Goal: Transaction & Acquisition: Purchase product/service

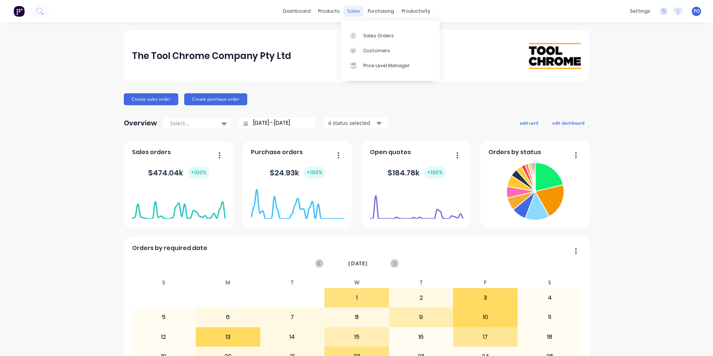
click at [354, 10] on div "sales" at bounding box center [354, 11] width 21 height 11
click at [367, 50] on div "Customers" at bounding box center [376, 50] width 27 height 7
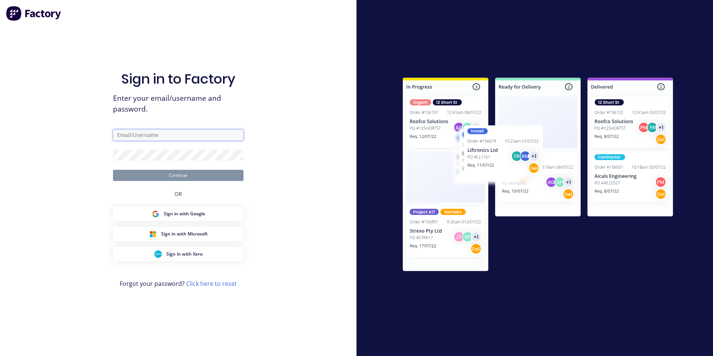
type input "[PERSON_NAME][EMAIL_ADDRESS][DOMAIN_NAME]"
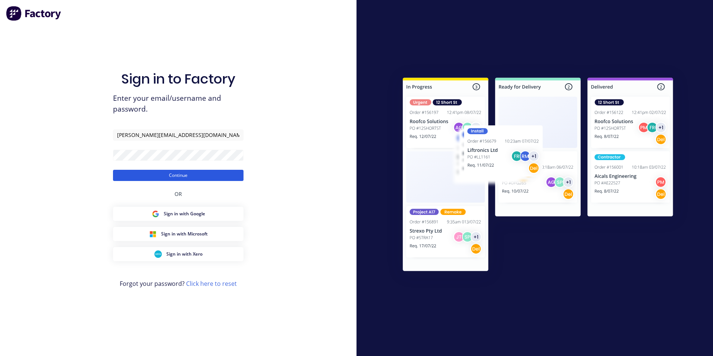
click at [212, 178] on button "Continue" at bounding box center [178, 175] width 131 height 11
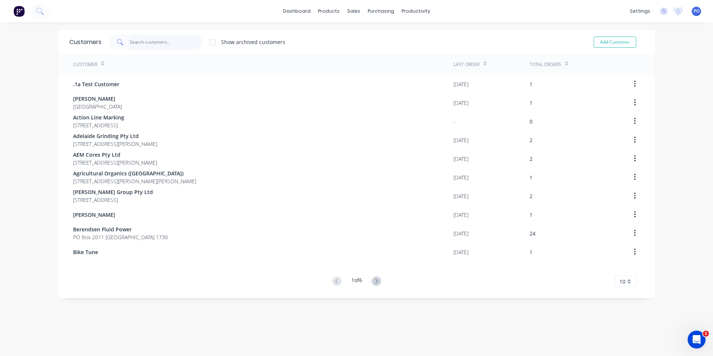
click at [150, 43] on input "text" at bounding box center [166, 42] width 73 height 15
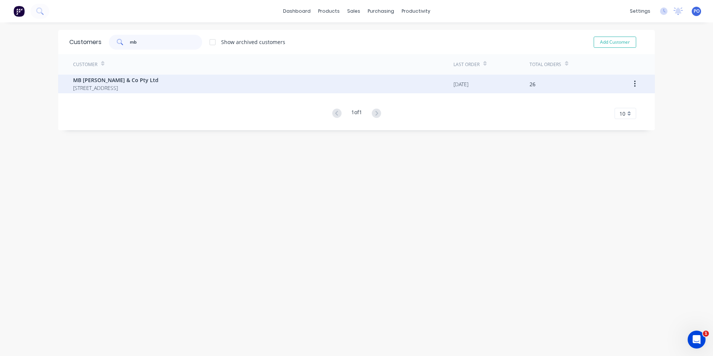
type input "mb"
click at [174, 78] on div "MB [PERSON_NAME] & Co Pty Ltd [STREET_ADDRESS]" at bounding box center [263, 84] width 381 height 19
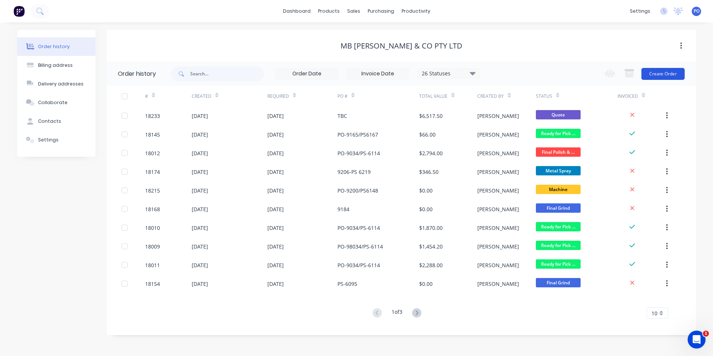
click at [674, 75] on button "Create Order" at bounding box center [663, 74] width 43 height 12
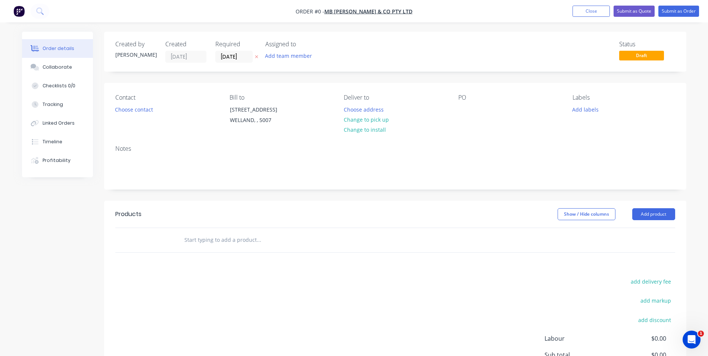
click at [643, 57] on span "Draft" at bounding box center [641, 55] width 45 height 9
click at [248, 57] on input "[DATE]" at bounding box center [234, 56] width 37 height 11
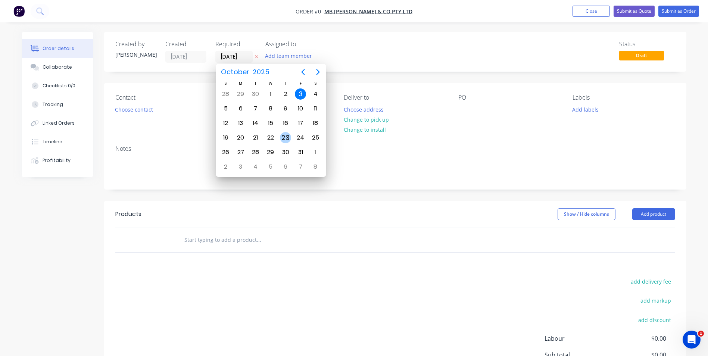
click at [287, 134] on div "23" at bounding box center [285, 137] width 11 height 11
type input "[DATE]"
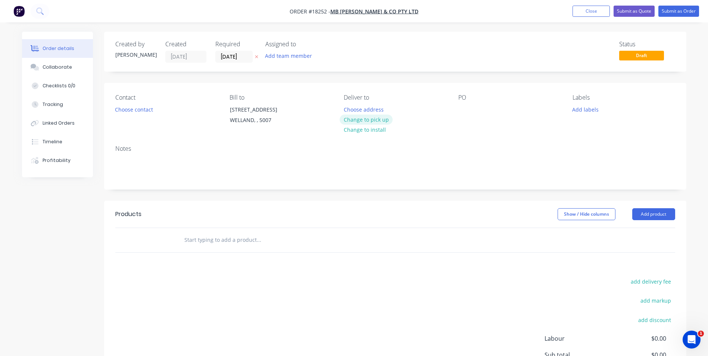
click at [383, 119] on button "Change to pick up" at bounding box center [365, 120] width 53 height 10
click at [465, 111] on div at bounding box center [464, 109] width 12 height 11
click at [589, 111] on button "Add labels" at bounding box center [585, 109] width 34 height 10
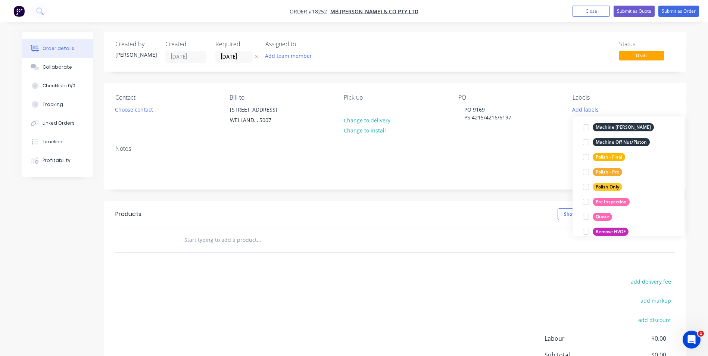
scroll to position [373, 0]
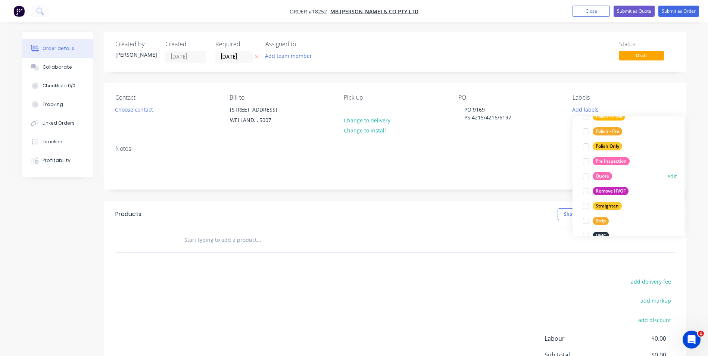
click at [607, 176] on div "Quote" at bounding box center [601, 176] width 19 height 8
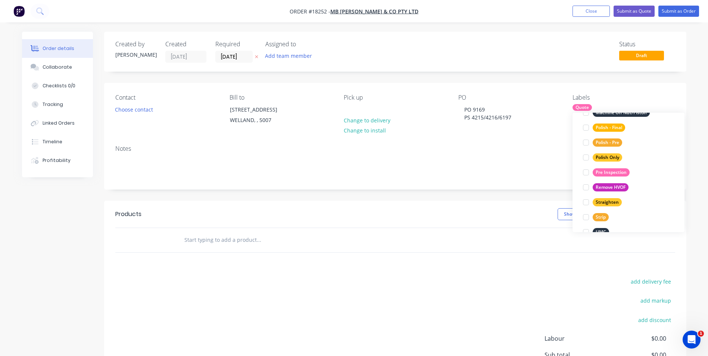
scroll to position [0, 0]
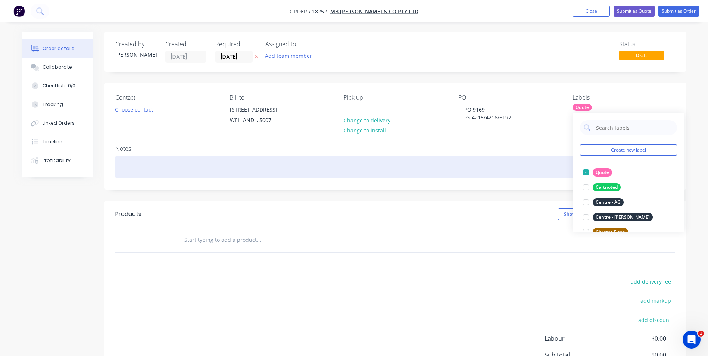
click at [124, 164] on div at bounding box center [395, 167] width 560 height 23
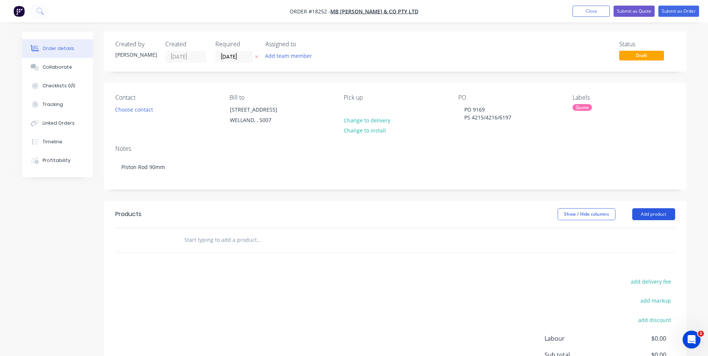
click at [647, 214] on button "Add product" at bounding box center [653, 214] width 43 height 12
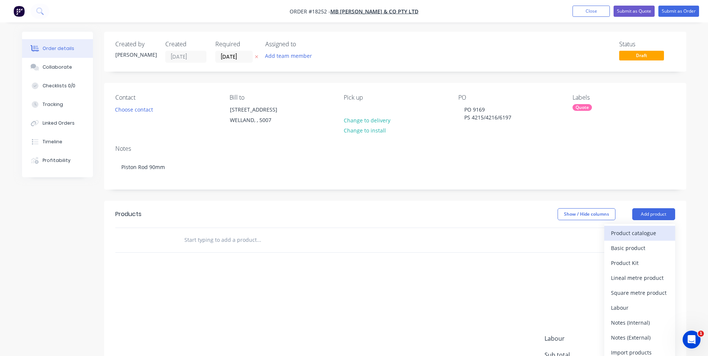
click at [638, 235] on div "Product catalogue" at bounding box center [639, 233] width 57 height 11
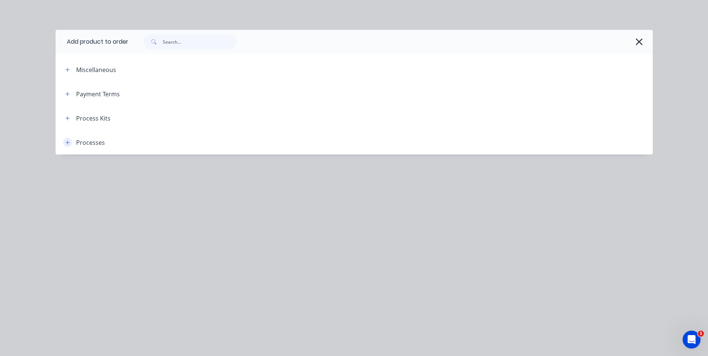
click at [67, 143] on icon "button" at bounding box center [67, 142] width 4 height 4
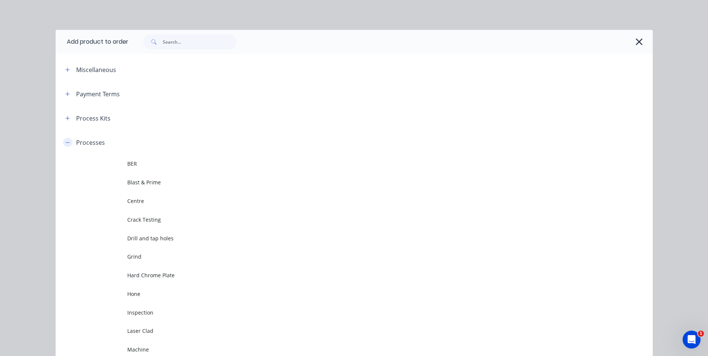
click at [67, 143] on button "button" at bounding box center [67, 142] width 9 height 9
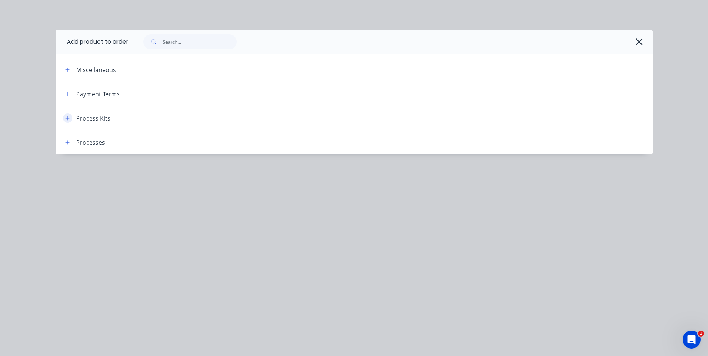
click at [69, 119] on icon "button" at bounding box center [67, 118] width 4 height 5
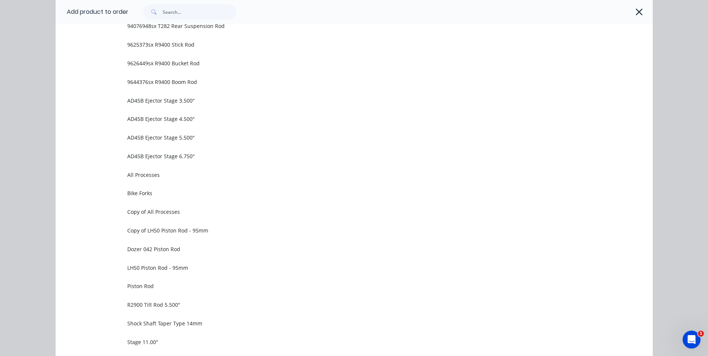
scroll to position [500, 0]
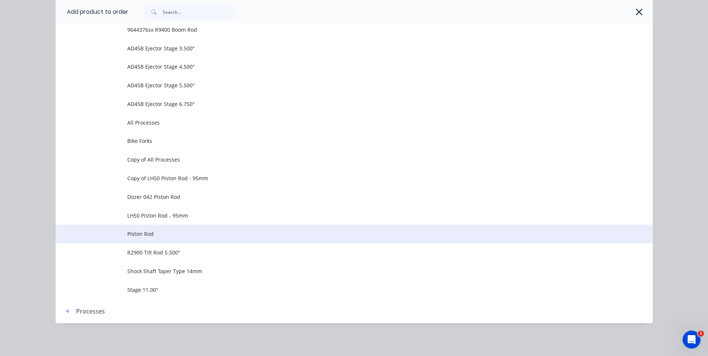
click at [133, 233] on span "Piston Rod" at bounding box center [337, 234] width 420 height 8
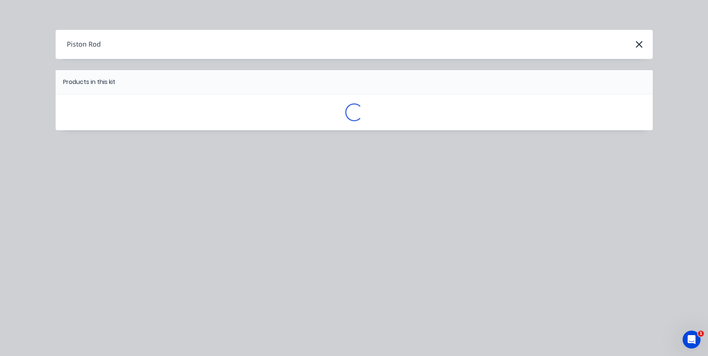
scroll to position [0, 0]
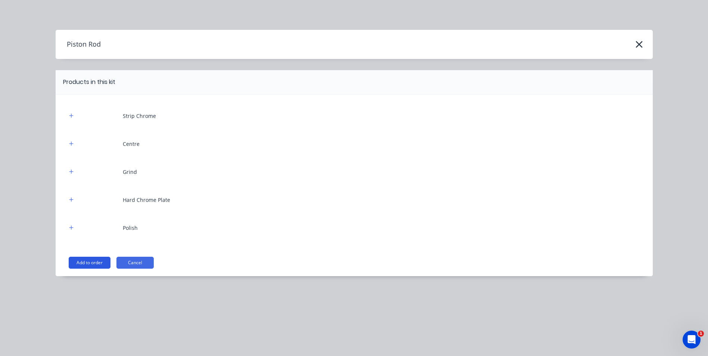
click at [84, 262] on button "Add to order" at bounding box center [90, 263] width 42 height 12
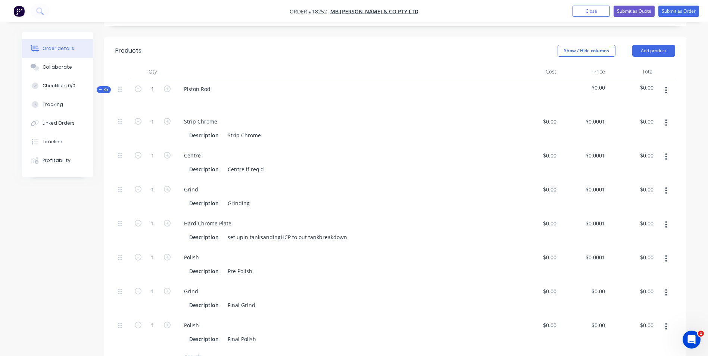
scroll to position [187, 0]
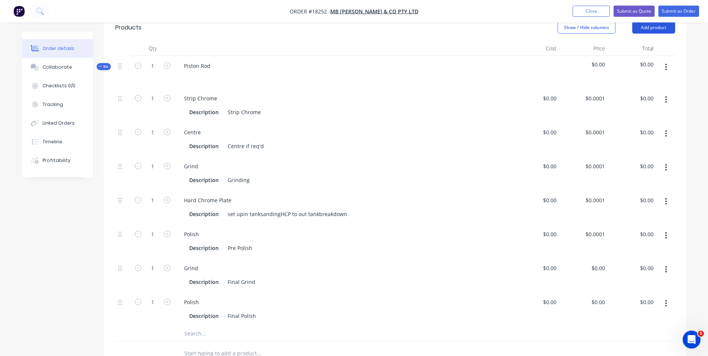
click at [664, 28] on button "Add product" at bounding box center [653, 28] width 43 height 12
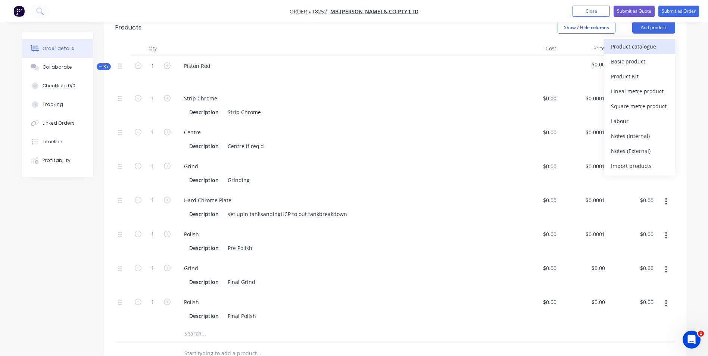
click at [650, 46] on div "Product catalogue" at bounding box center [639, 46] width 57 height 11
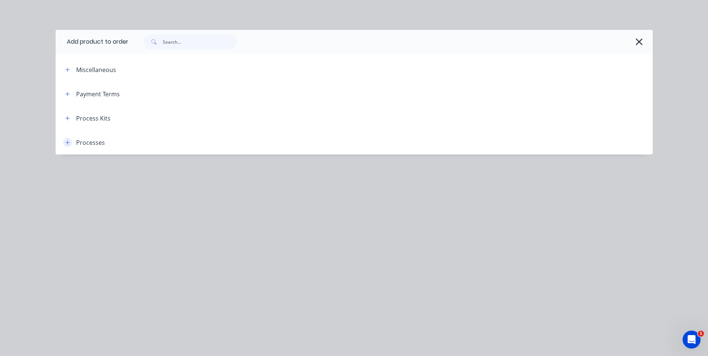
click at [64, 144] on button "button" at bounding box center [67, 142] width 9 height 9
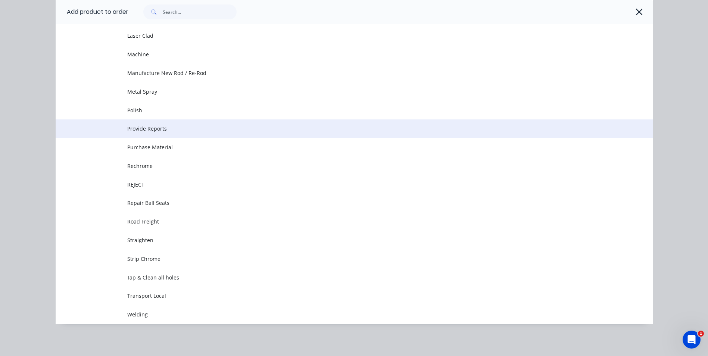
scroll to position [296, 0]
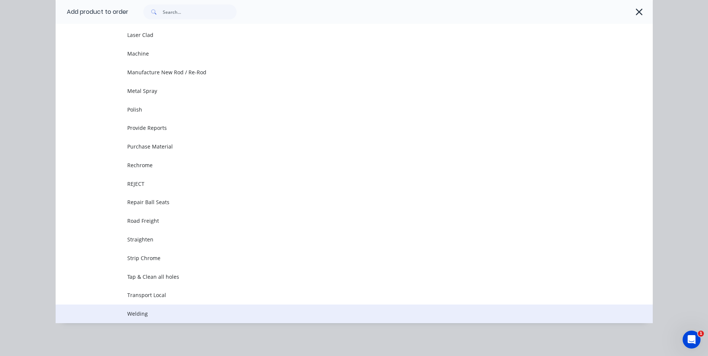
click at [146, 311] on span "Welding" at bounding box center [337, 314] width 420 height 8
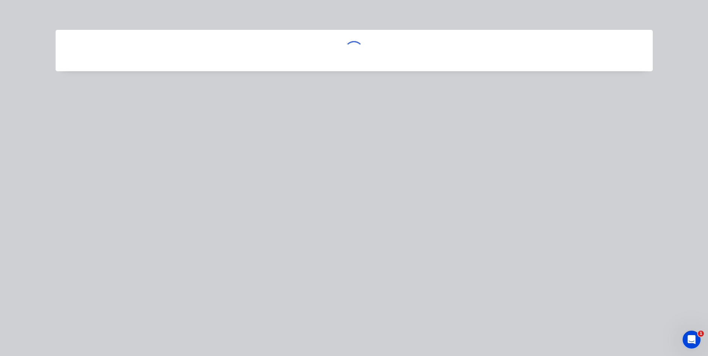
scroll to position [0, 0]
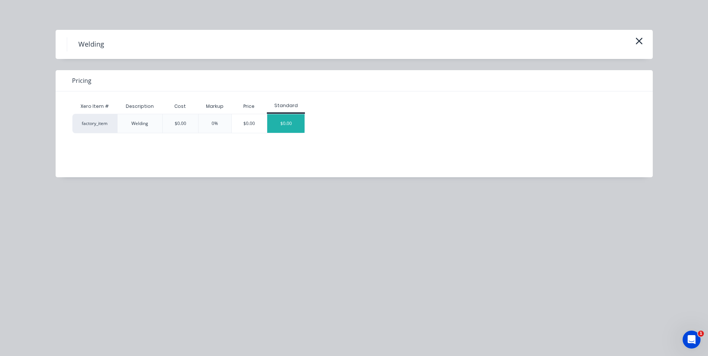
click at [282, 121] on div "$0.00" at bounding box center [285, 123] width 37 height 19
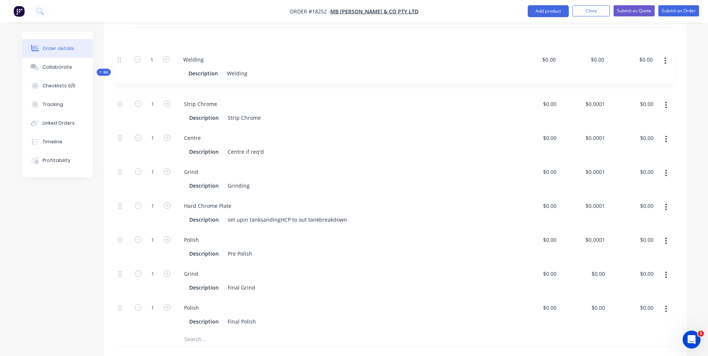
scroll to position [212, 0]
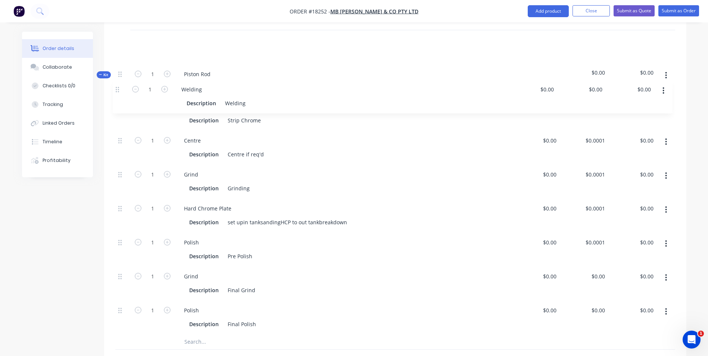
drag, startPoint x: 122, startPoint y: 277, endPoint x: 119, endPoint y: 87, distance: 189.5
click at [119, 87] on div "Kit 1 Piston Rod $0.00 $0.00 1 Strip Chrome Description Strip Chrome $0.00 $0.0…" at bounding box center [395, 189] width 560 height 319
click at [665, 42] on button "button" at bounding box center [666, 41] width 18 height 13
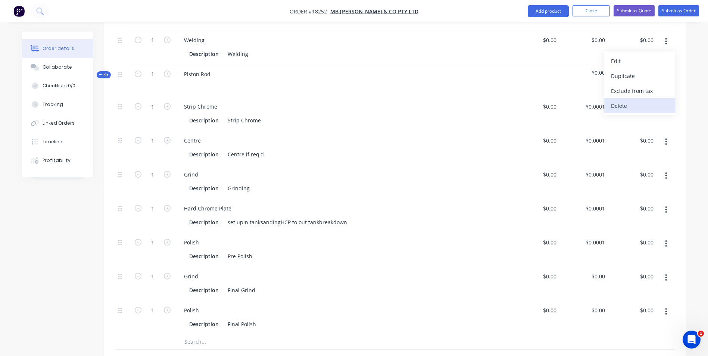
click at [639, 106] on div "Delete" at bounding box center [639, 105] width 57 height 11
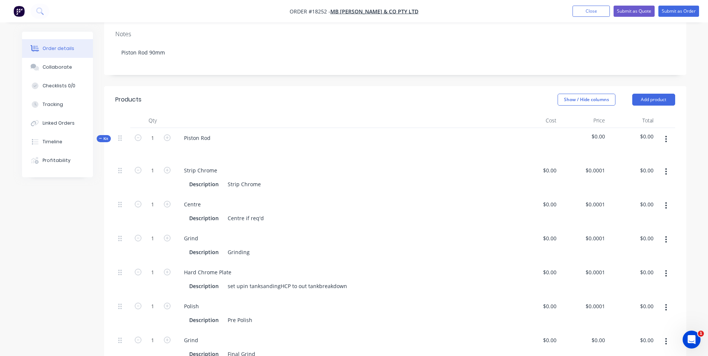
scroll to position [100, 0]
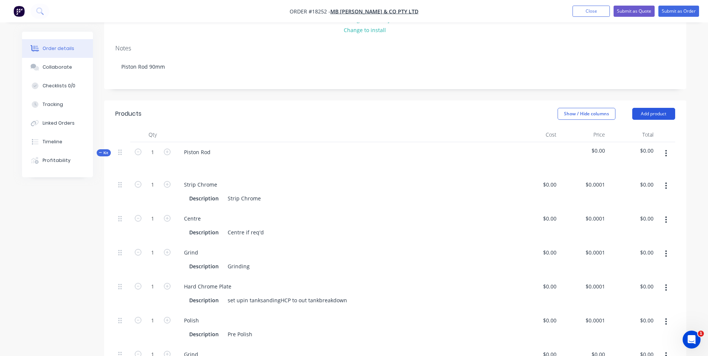
click at [658, 111] on button "Add product" at bounding box center [653, 114] width 43 height 12
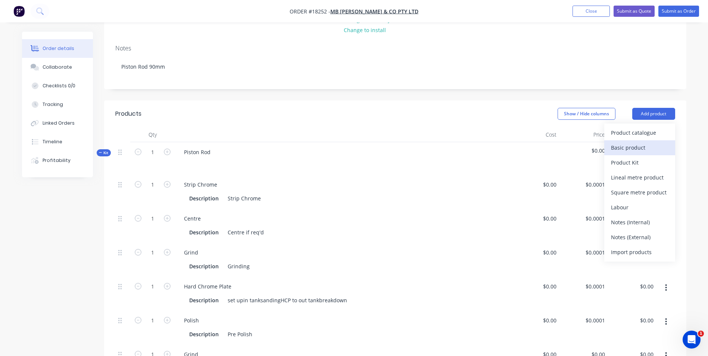
click at [638, 146] on div "Basic product" at bounding box center [639, 147] width 57 height 11
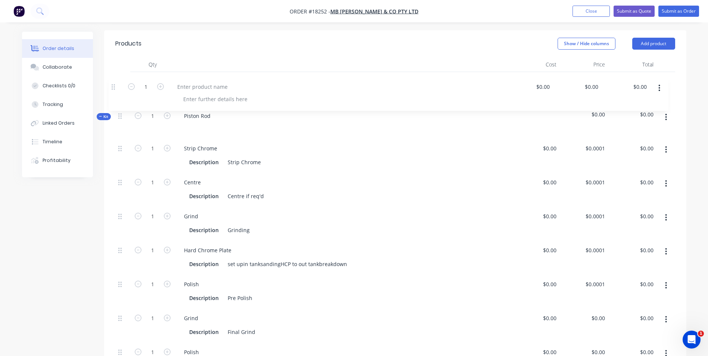
scroll to position [169, 0]
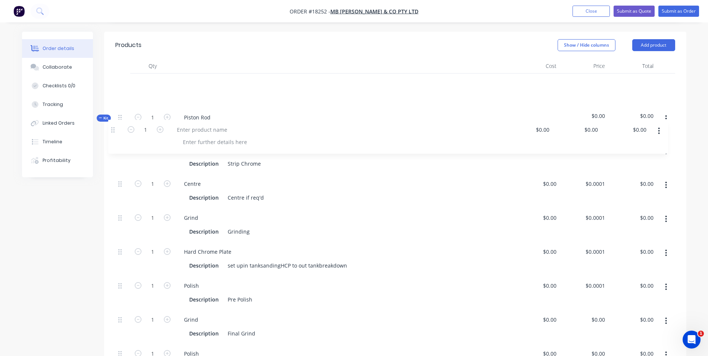
drag, startPoint x: 122, startPoint y: 288, endPoint x: 115, endPoint y: 126, distance: 162.1
click at [115, 126] on div "Kit 1 Piston Rod $0.00 $0.00 1 Strip Chrome Description Strip Chrome $0.00 $0.0…" at bounding box center [395, 232] width 560 height 319
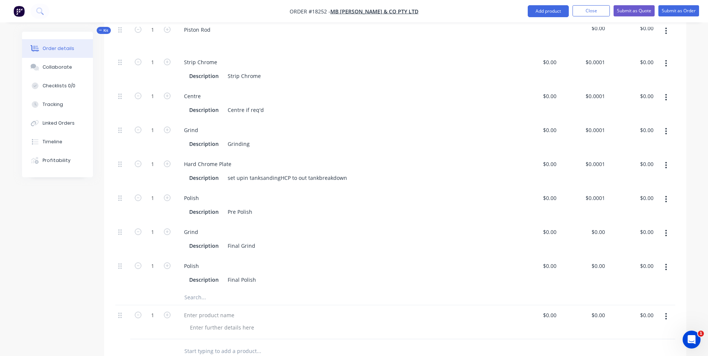
scroll to position [244, 0]
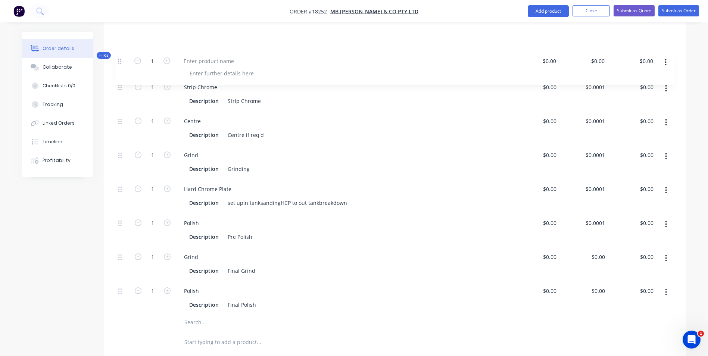
drag, startPoint x: 121, startPoint y: 295, endPoint x: 120, endPoint y: 60, distance: 235.4
click at [120, 60] on div "Kit 1 Piston Rod $0.00 $0.00 1 Strip Chrome Description Strip Chrome $0.00 $0.0…" at bounding box center [395, 170] width 560 height 319
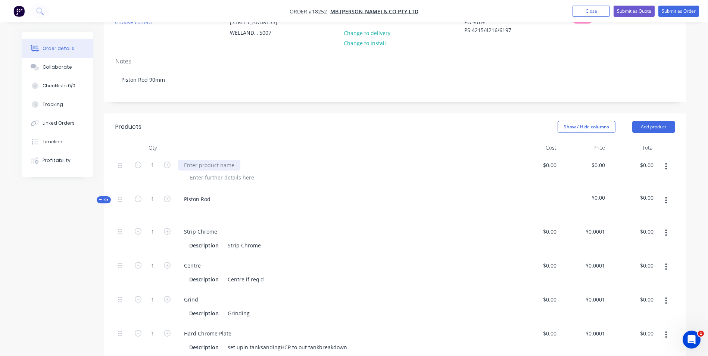
scroll to position [77, 0]
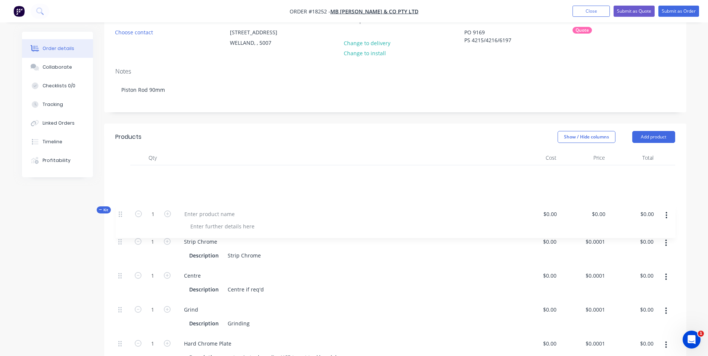
drag, startPoint x: 121, startPoint y: 173, endPoint x: 121, endPoint y: 217, distance: 43.7
click at [121, 217] on div "1 $0.00 $0.00 $0.00 $0.00 $0.00 $0.00 Kit 1 Piston Rod $0.00 $0.00 1 Strip Chro…" at bounding box center [395, 324] width 560 height 319
drag, startPoint x: 119, startPoint y: 174, endPoint x: 122, endPoint y: 257, distance: 82.9
click at [122, 257] on div "1 $0.00 $0.00 $0.00 $0.00 $0.00 $0.00 Kit 1 Piston Rod $0.00 $0.00 1 Strip Chro…" at bounding box center [395, 324] width 560 height 319
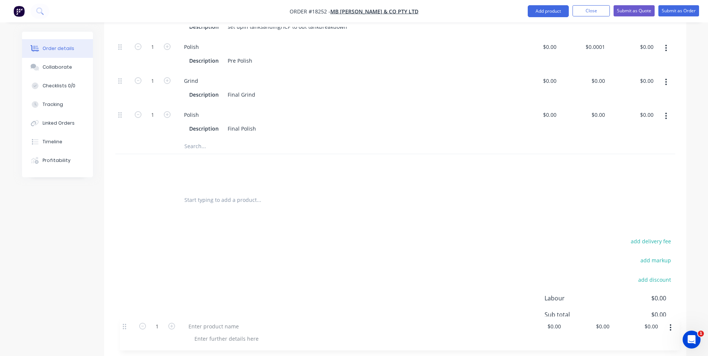
scroll to position [376, 0]
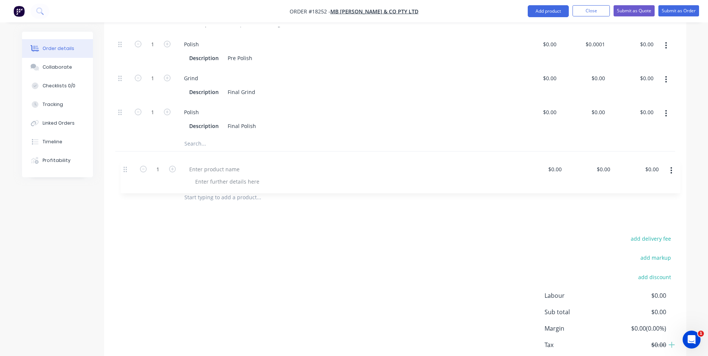
drag, startPoint x: 120, startPoint y: 176, endPoint x: 125, endPoint y: 172, distance: 6.6
click at [125, 172] on div "1 $0.00 $0.00 $0.00 $0.00 $0.00 $0.00 Kit 1 Piston Rod $0.00 $0.00 1 Strip Chro…" at bounding box center [395, 25] width 560 height 319
click at [188, 162] on div at bounding box center [209, 161] width 62 height 11
click at [199, 180] on div "Welding" at bounding box center [343, 168] width 336 height 34
click at [203, 175] on div at bounding box center [222, 173] width 76 height 11
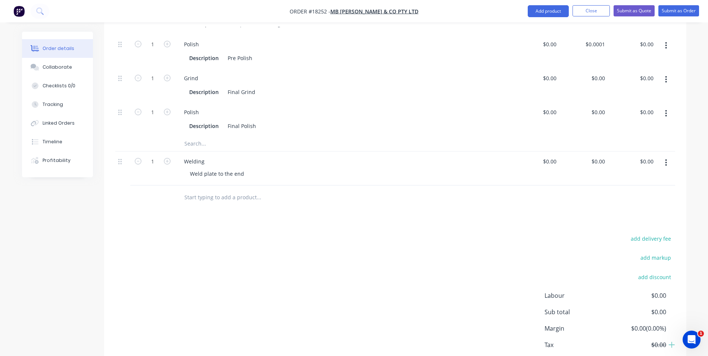
click at [143, 176] on div "1" at bounding box center [152, 168] width 45 height 34
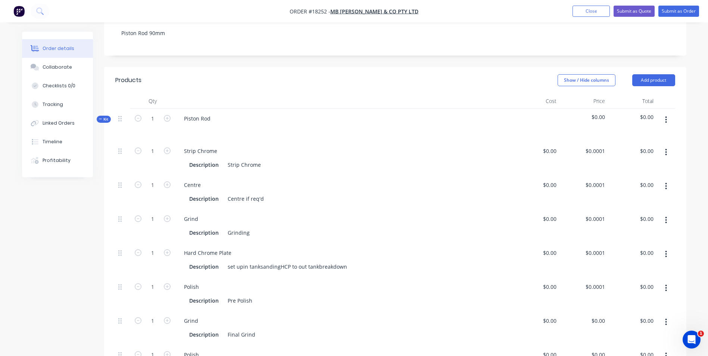
scroll to position [78, 0]
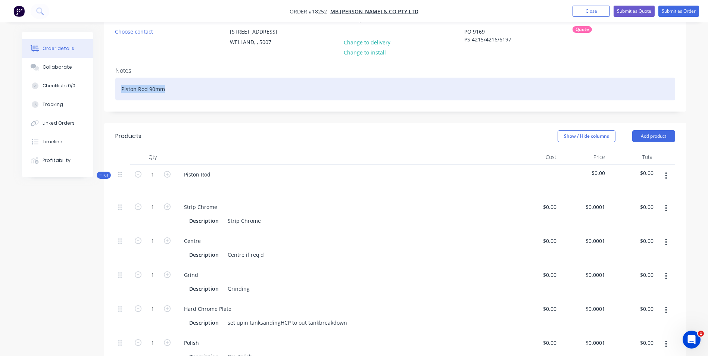
drag, startPoint x: 168, startPoint y: 87, endPoint x: 120, endPoint y: 88, distance: 47.8
click at [120, 88] on div "Piston Rod 90mm" at bounding box center [395, 89] width 560 height 23
copy div "Piston Rod 90mm"
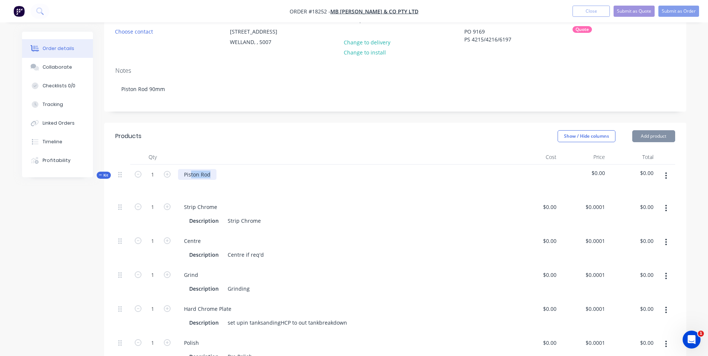
drag, startPoint x: 203, startPoint y: 172, endPoint x: 190, endPoint y: 172, distance: 12.3
click at [190, 172] on div "Piston Rod" at bounding box center [343, 181] width 336 height 32
paste div
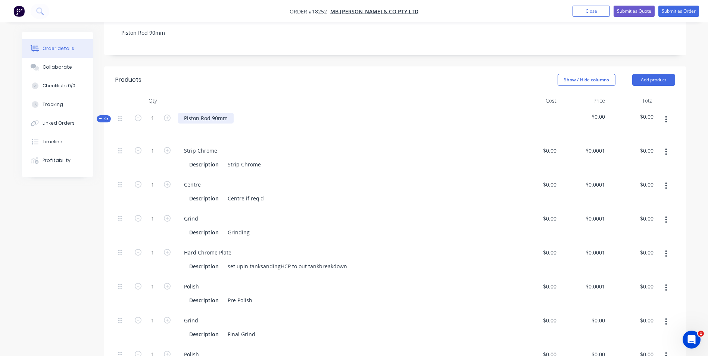
scroll to position [153, 0]
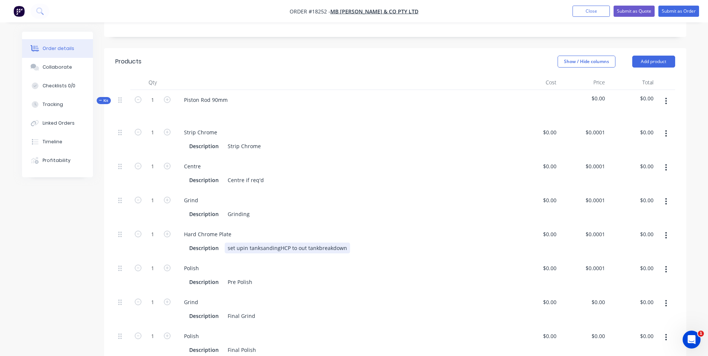
click at [242, 250] on div "set upin tanksandingHCP to out tankbreakdown" at bounding box center [287, 247] width 125 height 11
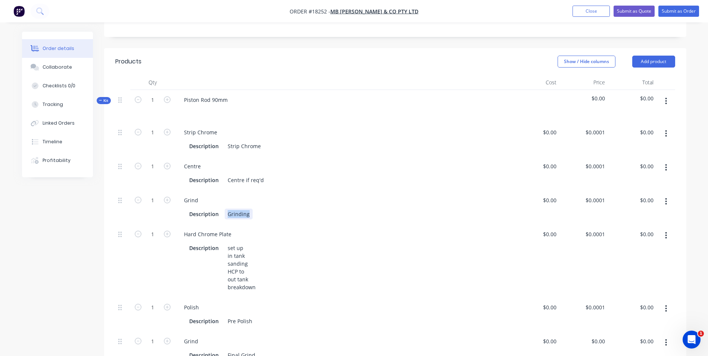
drag, startPoint x: 248, startPoint y: 213, endPoint x: 226, endPoint y: 211, distance: 22.1
click at [226, 211] on div "Grinding" at bounding box center [239, 214] width 28 height 11
paste div
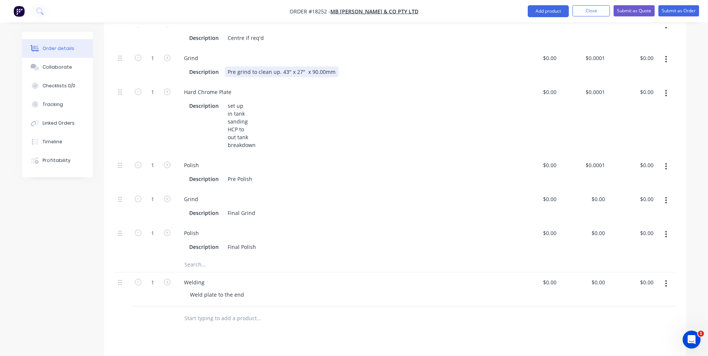
scroll to position [302, 0]
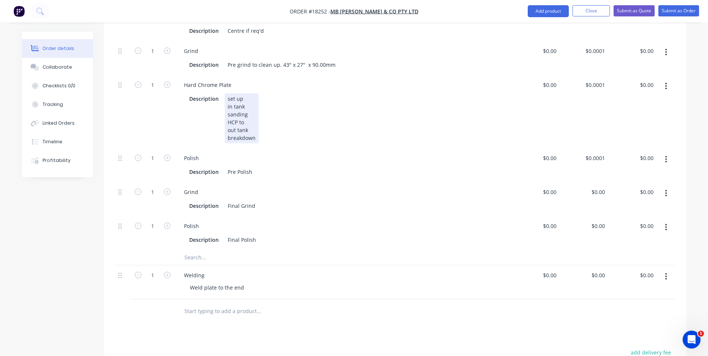
click at [256, 124] on div "set up in tank sanding HCP to out tank breakdown" at bounding box center [242, 118] width 34 height 50
drag, startPoint x: 244, startPoint y: 122, endPoint x: 223, endPoint y: 122, distance: 20.5
click at [223, 122] on div "Description set up in tank sanding HCP to out tank breakdown" at bounding box center [341, 118] width 310 height 50
click at [255, 172] on div "Description Pre Polish" at bounding box center [341, 171] width 310 height 11
drag, startPoint x: 255, startPoint y: 206, endPoint x: 225, endPoint y: 206, distance: 29.8
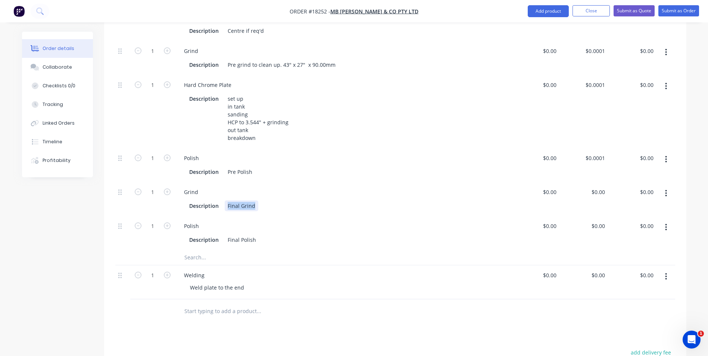
click at [225, 206] on div "Final Grind" at bounding box center [242, 205] width 34 height 11
paste div
click at [664, 159] on button "button" at bounding box center [666, 159] width 18 height 13
click at [650, 205] on div "Delete" at bounding box center [639, 208] width 57 height 11
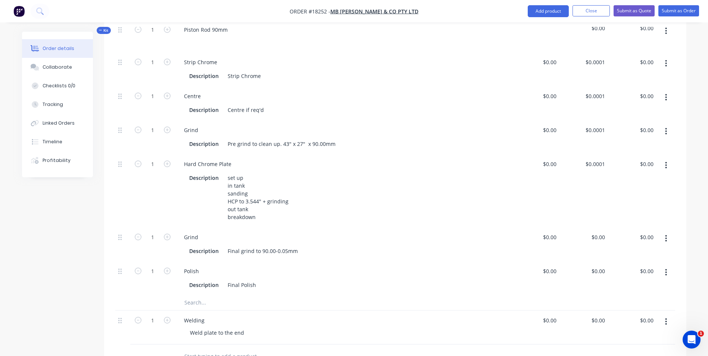
scroll to position [224, 0]
click at [257, 282] on div "Final Polish" at bounding box center [242, 283] width 34 height 11
drag, startPoint x: 257, startPoint y: 282, endPoint x: 228, endPoint y: 280, distance: 28.8
click at [227, 281] on div "Final Polish" at bounding box center [242, 283] width 34 height 11
paste div
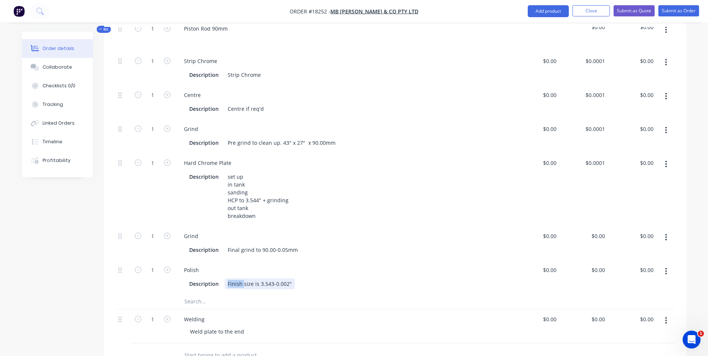
drag, startPoint x: 242, startPoint y: 283, endPoint x: 222, endPoint y: 280, distance: 20.7
click at [222, 280] on div "Description Finish size is 3.543-0.002"" at bounding box center [341, 283] width 310 height 11
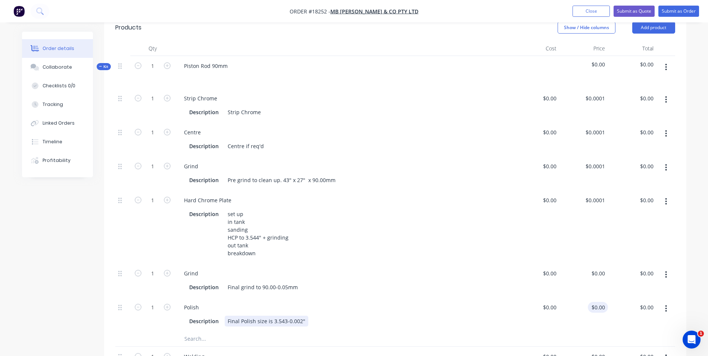
scroll to position [37, 0]
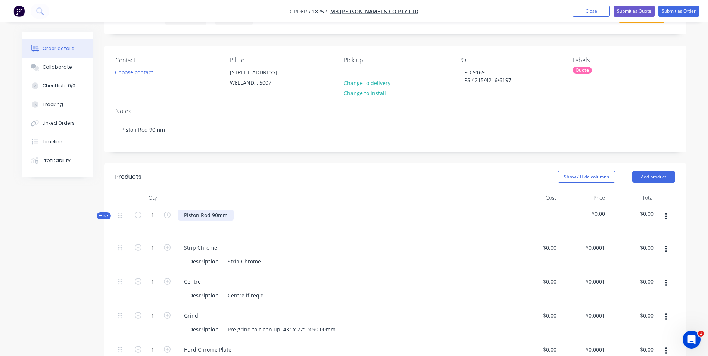
click at [229, 212] on div "Piston Rod 90mm" at bounding box center [206, 215] width 56 height 11
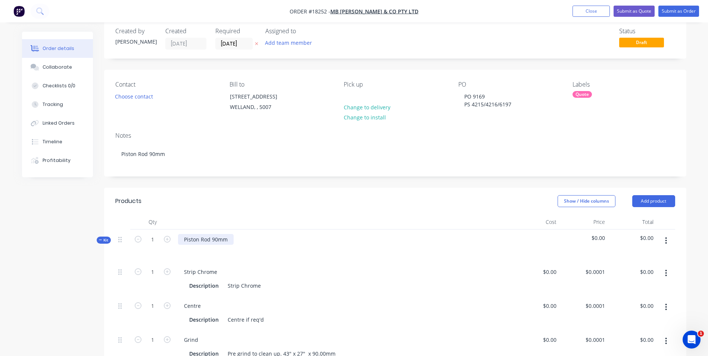
scroll to position [0, 0]
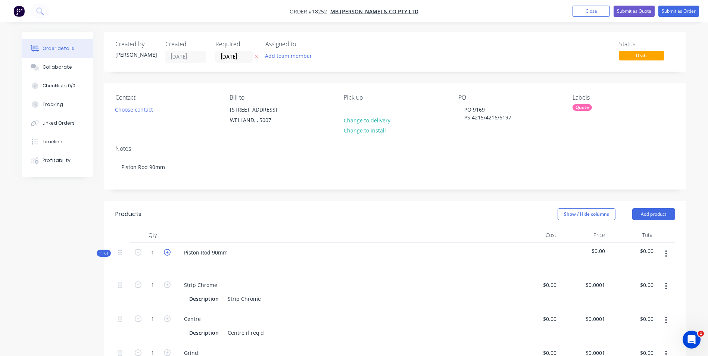
click at [166, 251] on icon "button" at bounding box center [167, 252] width 7 height 7
type input "2"
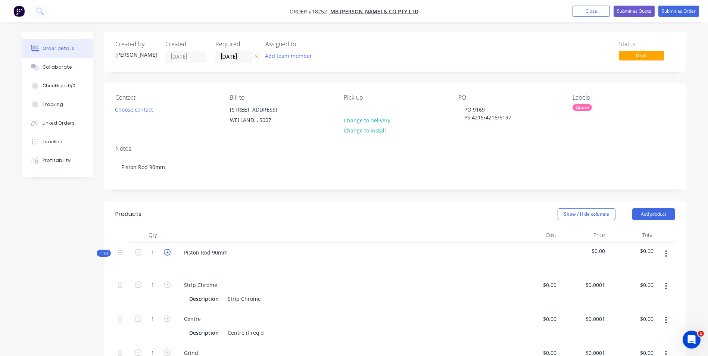
type input "2"
click at [166, 251] on icon "button" at bounding box center [167, 252] width 7 height 7
type input "3"
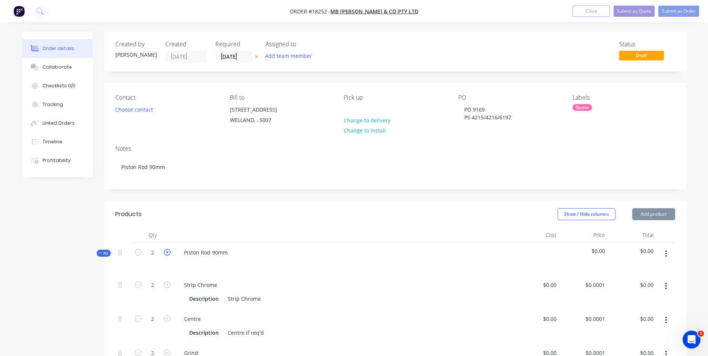
type input "3"
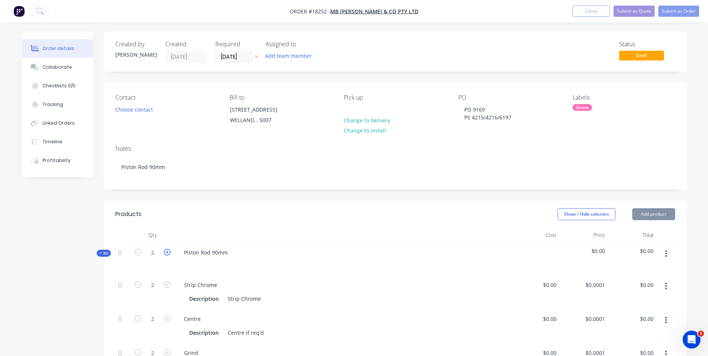
type input "3"
click at [637, 8] on button "Submit as Quote" at bounding box center [633, 11] width 41 height 11
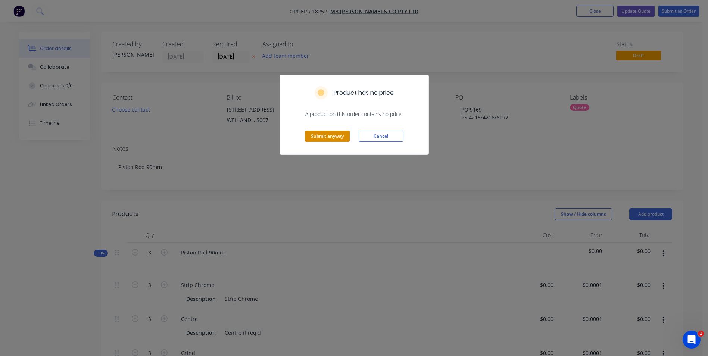
click at [331, 134] on button "Submit anyway" at bounding box center [327, 136] width 45 height 11
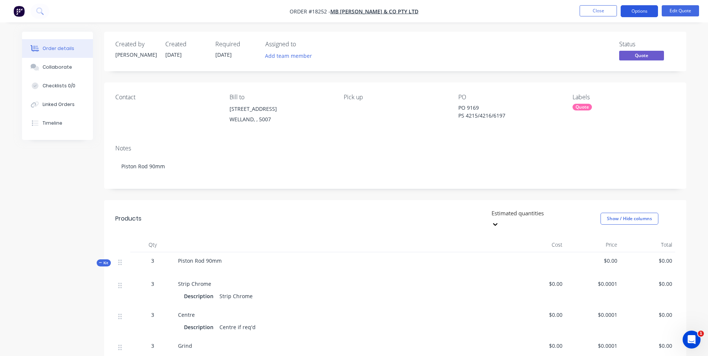
click at [645, 12] on button "Options" at bounding box center [638, 11] width 37 height 12
click at [314, 150] on div "Notes" at bounding box center [395, 148] width 560 height 7
click at [631, 9] on button "Options" at bounding box center [638, 11] width 37 height 12
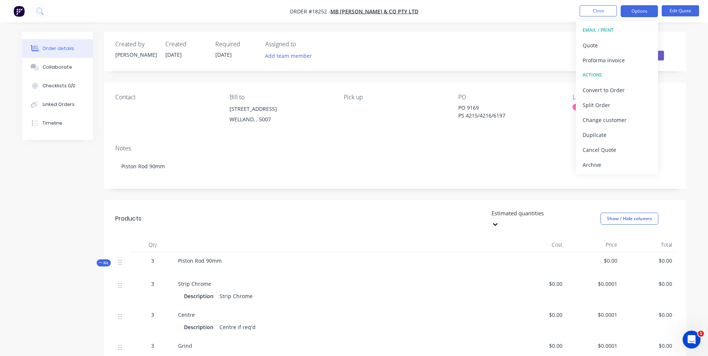
click at [375, 56] on div "Status Quote" at bounding box center [507, 52] width 335 height 22
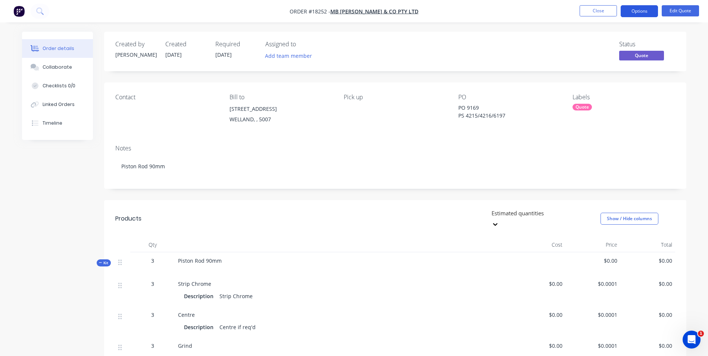
click at [640, 14] on button "Options" at bounding box center [638, 11] width 37 height 12
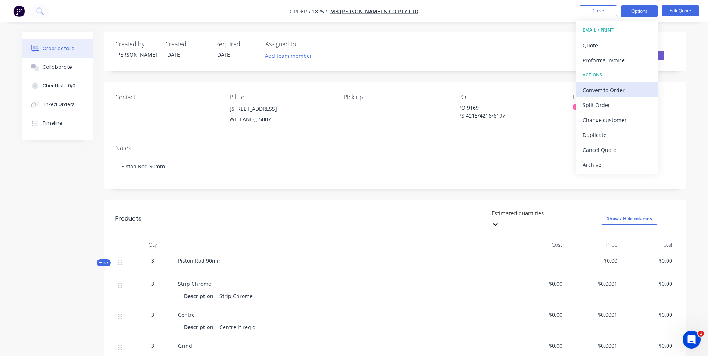
click at [628, 93] on div "Convert to Order" at bounding box center [616, 90] width 69 height 11
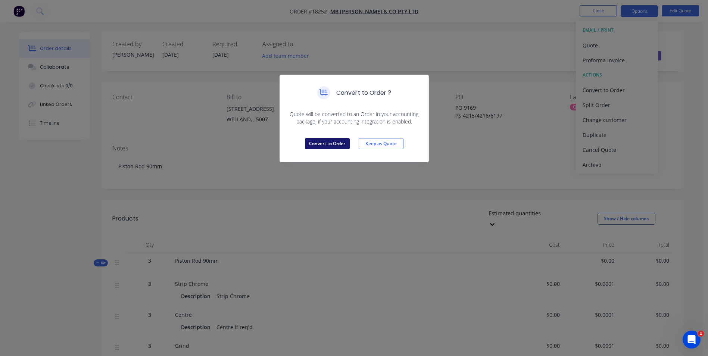
click at [329, 142] on button "Convert to Order" at bounding box center [327, 143] width 45 height 11
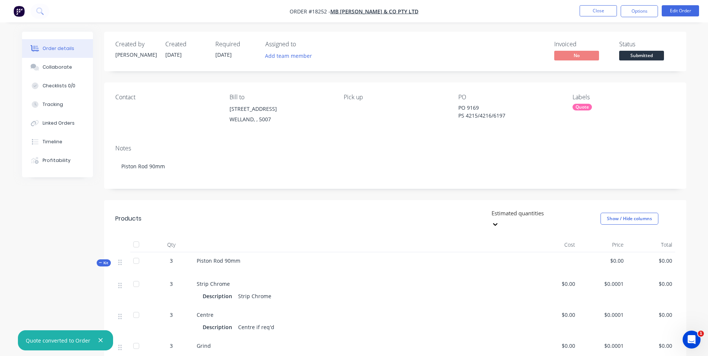
click at [580, 106] on div "Quote" at bounding box center [581, 107] width 19 height 7
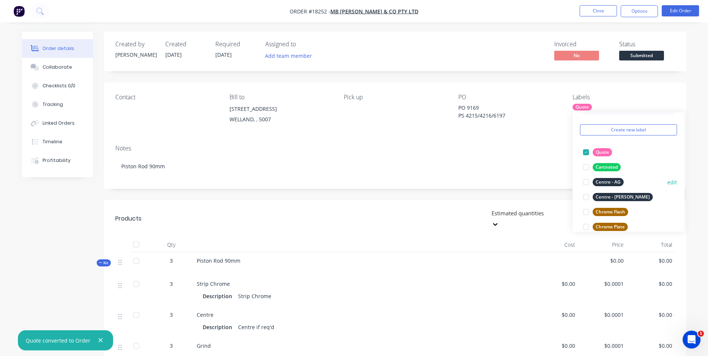
scroll to position [37, 0]
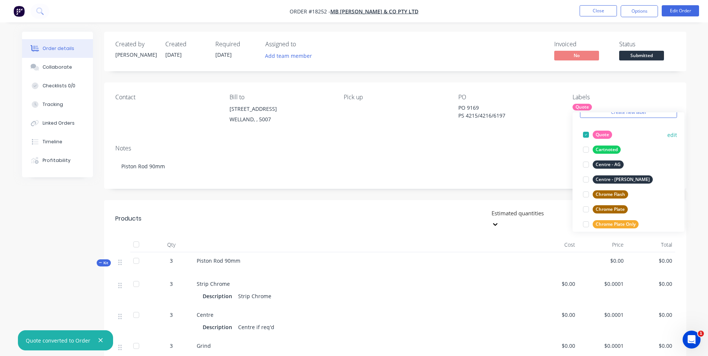
click at [589, 135] on div at bounding box center [585, 134] width 15 height 15
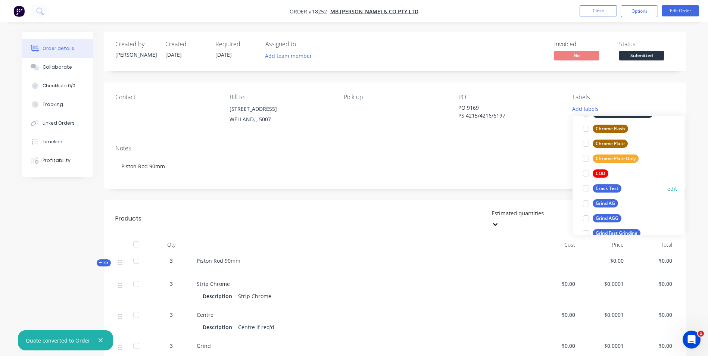
scroll to position [75, 0]
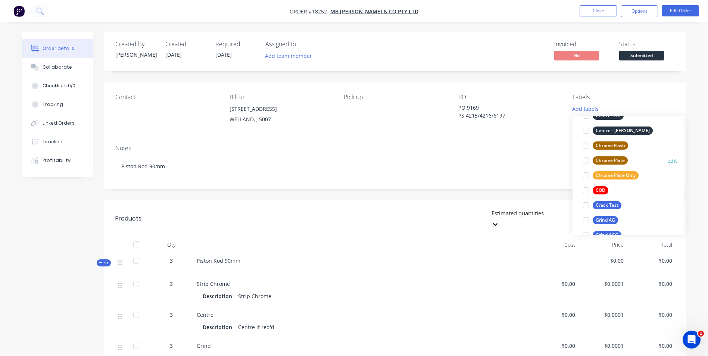
click at [622, 160] on div "Chrome Plate" at bounding box center [609, 160] width 35 height 8
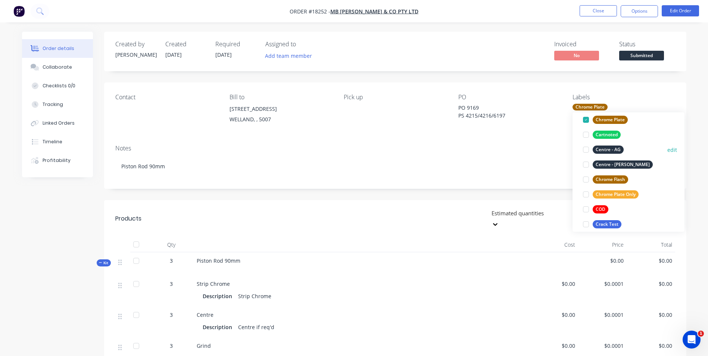
click at [619, 147] on div "Centre - AG" at bounding box center [607, 149] width 31 height 8
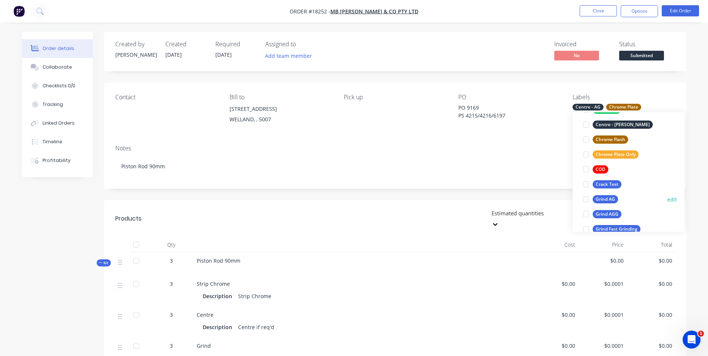
scroll to position [97, 0]
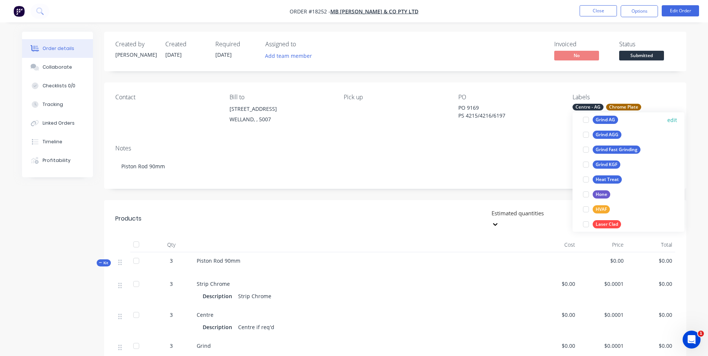
click at [607, 119] on div "Grind AG" at bounding box center [604, 120] width 25 height 8
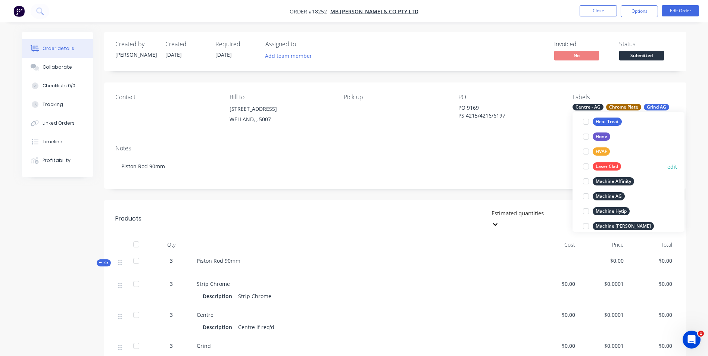
scroll to position [231, 0]
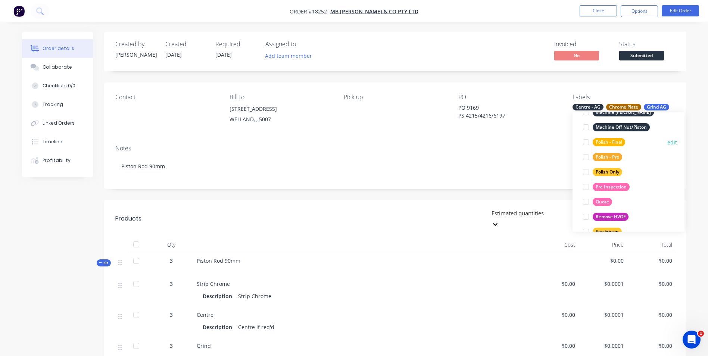
click at [605, 143] on div "Polish - Final" at bounding box center [608, 142] width 32 height 8
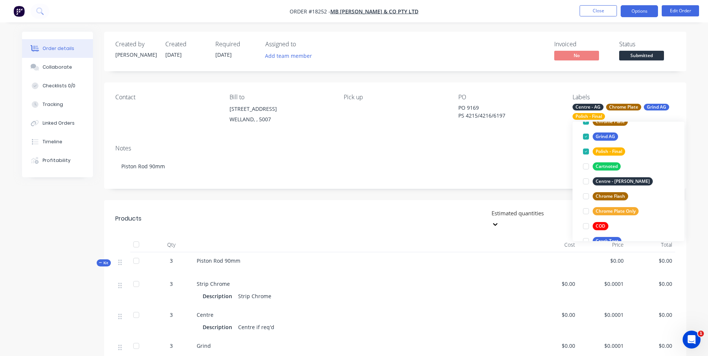
click at [639, 15] on button "Options" at bounding box center [638, 11] width 37 height 12
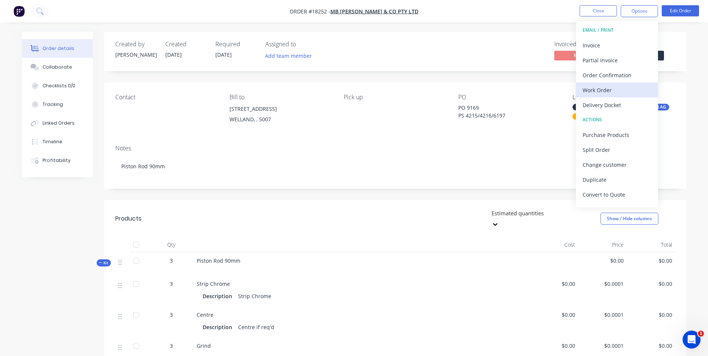
click at [613, 93] on div "Work Order" at bounding box center [616, 90] width 69 height 11
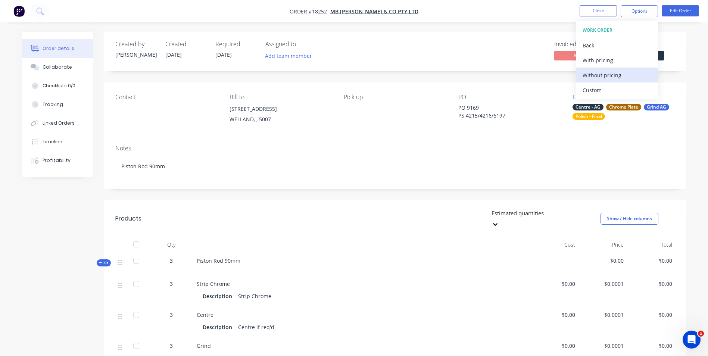
click at [628, 76] on div "Without pricing" at bounding box center [616, 75] width 69 height 11
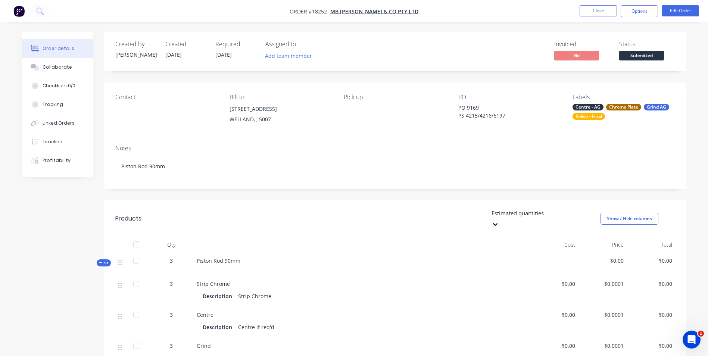
click at [519, 153] on div "Notes Piston Rod 90mm" at bounding box center [395, 164] width 582 height 50
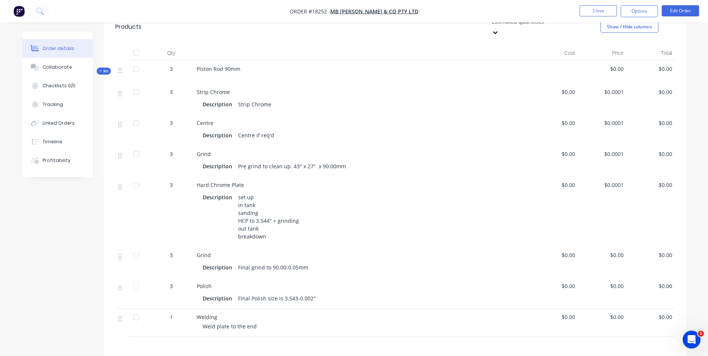
scroll to position [71, 0]
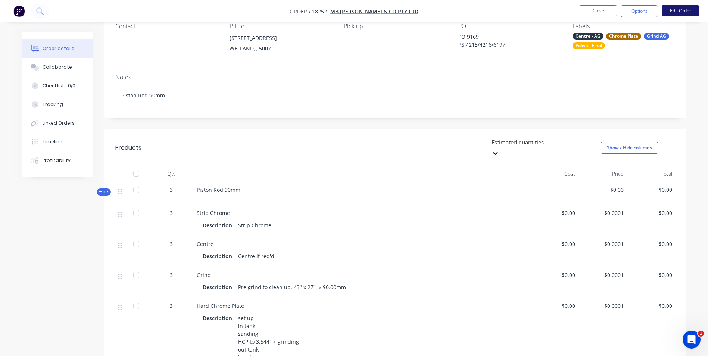
click at [688, 13] on button "Edit Order" at bounding box center [679, 10] width 37 height 11
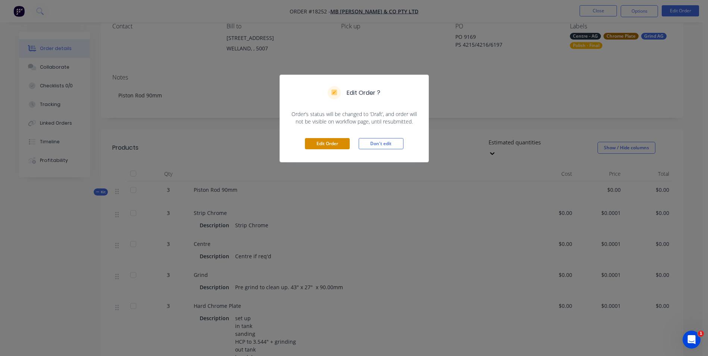
click at [337, 145] on button "Edit Order" at bounding box center [327, 143] width 45 height 11
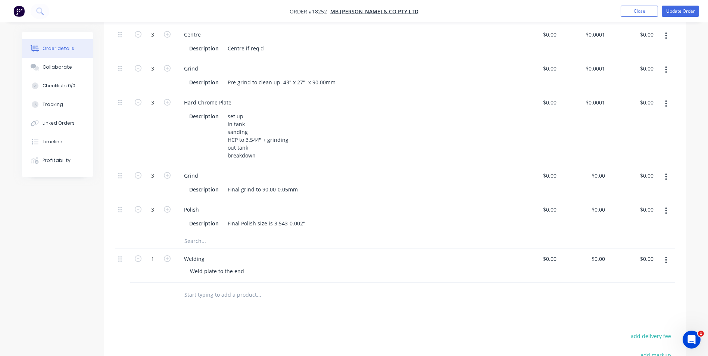
scroll to position [298, 0]
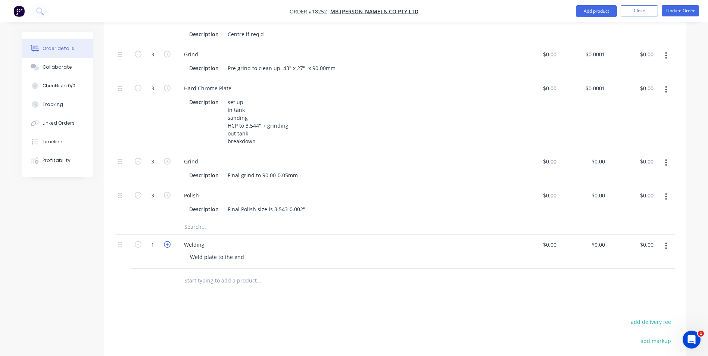
click at [166, 246] on icon "button" at bounding box center [167, 244] width 7 height 7
click at [166, 245] on icon "button" at bounding box center [167, 244] width 7 height 7
type input "3"
click at [664, 246] on button "button" at bounding box center [666, 245] width 18 height 13
click at [622, 307] on div "Delete" at bounding box center [639, 310] width 57 height 11
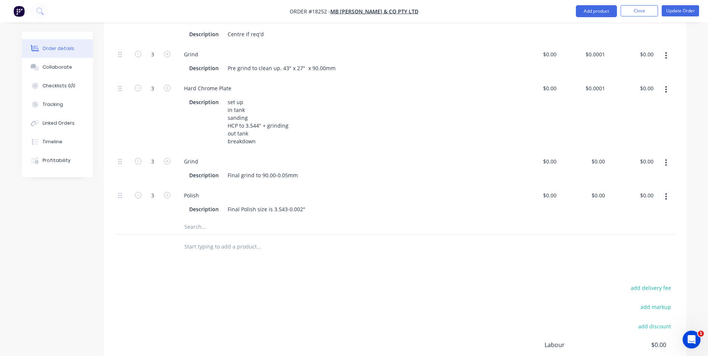
click at [204, 228] on input "text" at bounding box center [258, 226] width 149 height 15
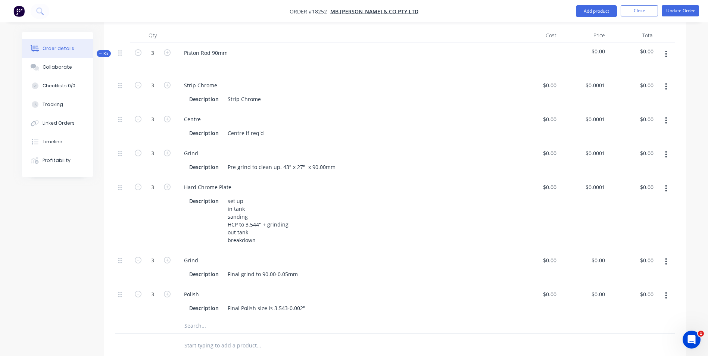
scroll to position [112, 0]
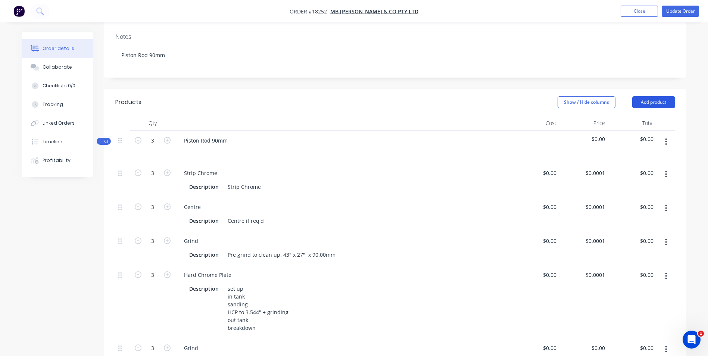
click at [656, 101] on button "Add product" at bounding box center [653, 102] width 43 height 12
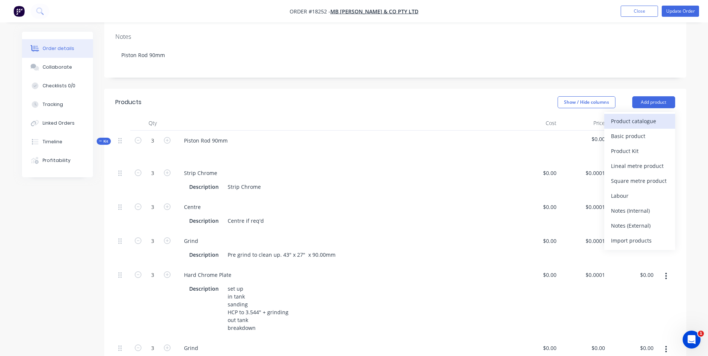
click at [648, 121] on div "Product catalogue" at bounding box center [639, 121] width 57 height 11
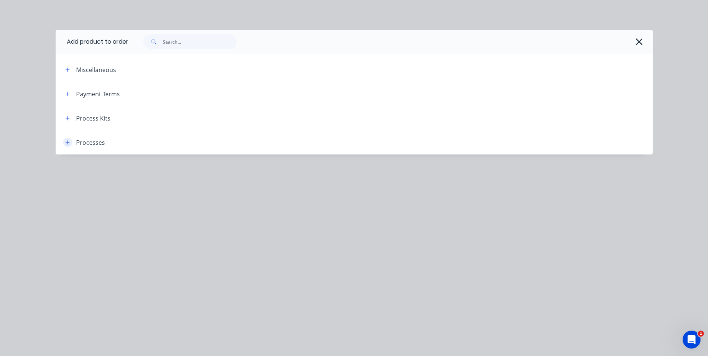
click at [69, 141] on icon "button" at bounding box center [67, 142] width 4 height 5
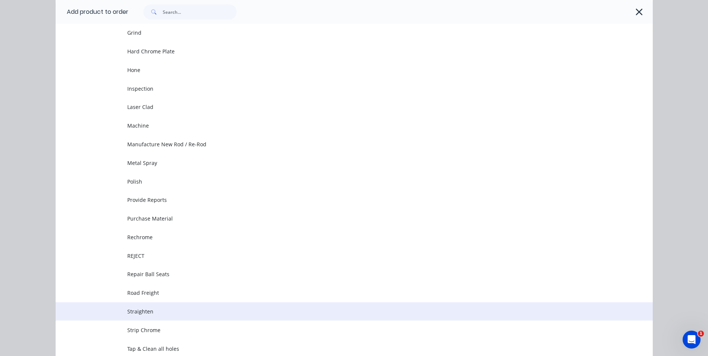
scroll to position [296, 0]
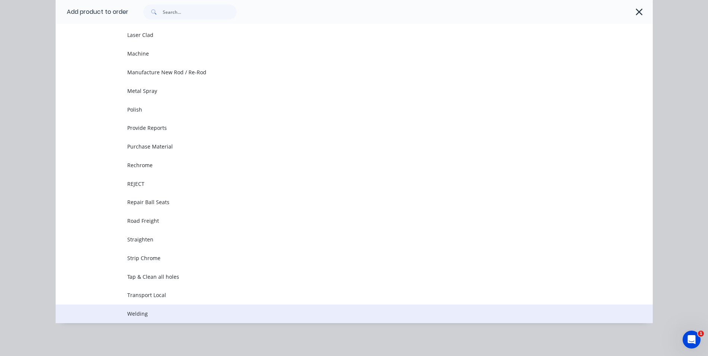
click at [137, 312] on span "Welding" at bounding box center [337, 314] width 420 height 8
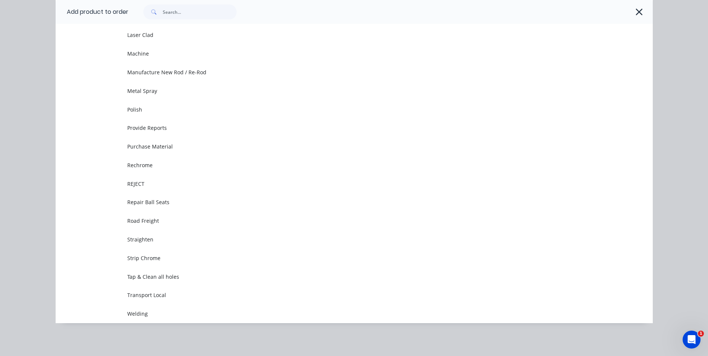
scroll to position [0, 0]
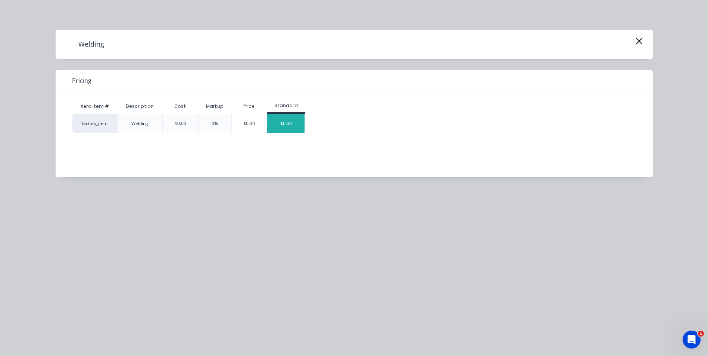
click at [295, 124] on div "$0.00" at bounding box center [285, 123] width 37 height 19
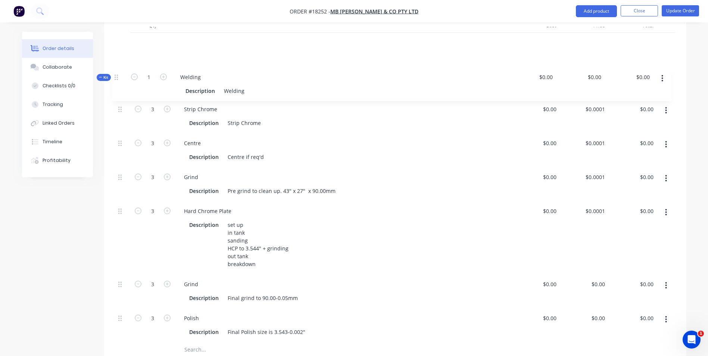
scroll to position [206, 0]
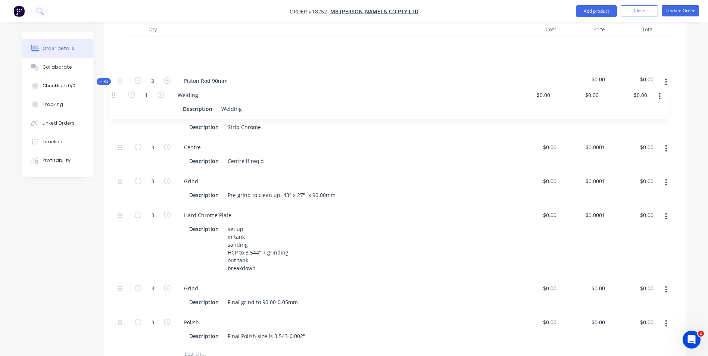
drag, startPoint x: 121, startPoint y: 322, endPoint x: 114, endPoint y: 95, distance: 226.9
click at [114, 95] on div "Qty Cost Price Total Kit 3 Piston Rod 90mm $0.00 $0.00 3 Strip Chrome Descripti…" at bounding box center [395, 204] width 582 height 364
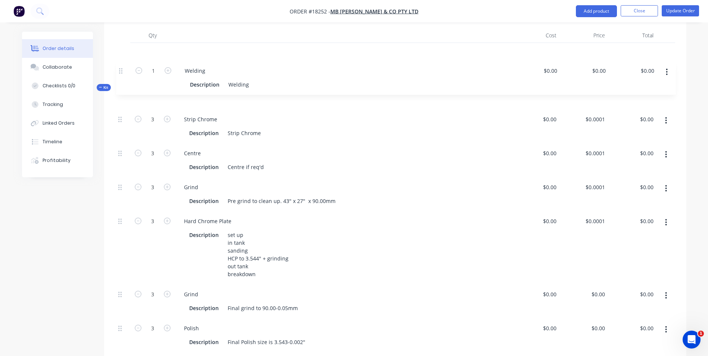
scroll to position [198, 0]
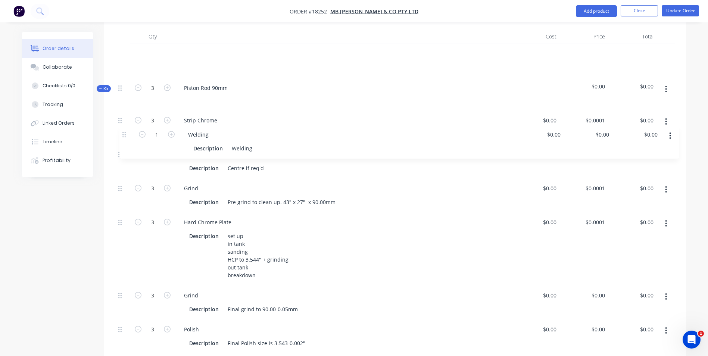
drag, startPoint x: 120, startPoint y: 46, endPoint x: 118, endPoint y: 131, distance: 85.1
click at [118, 131] on div "1 Welding Description Welding $0.00 $0.00 $0.00 $0.00 $0.00 $0.00 Kit 3 Piston …" at bounding box center [395, 206] width 560 height 325
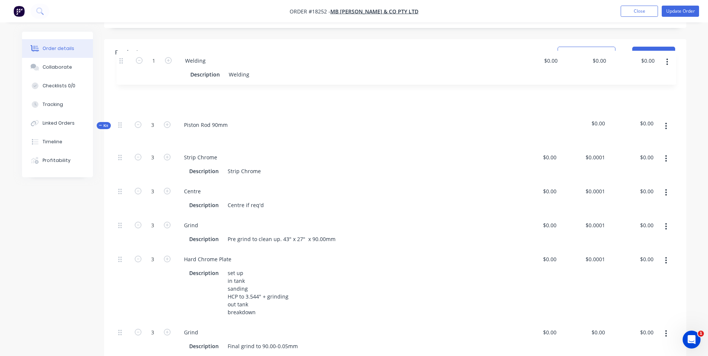
drag, startPoint x: 118, startPoint y: 54, endPoint x: 196, endPoint y: 51, distance: 78.0
click at [118, 63] on div "Products Show / Hide columns Add product Qty Cost Price Total 1 Welding Descrip…" at bounding box center [395, 234] width 582 height 391
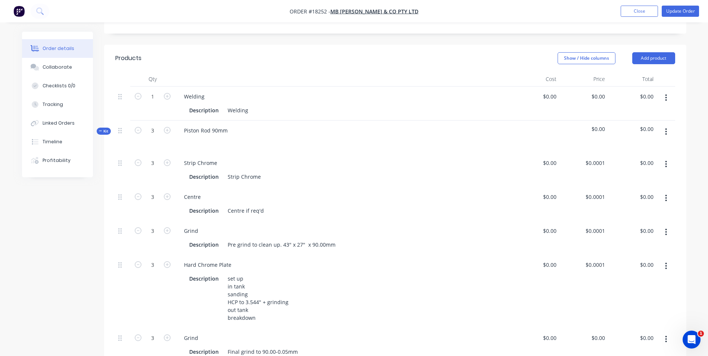
click at [666, 98] on icon "button" at bounding box center [665, 97] width 1 height 7
click at [651, 158] on div "Delete" at bounding box center [639, 162] width 57 height 11
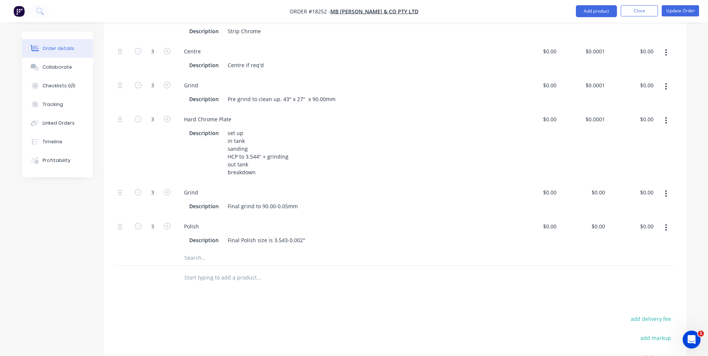
scroll to position [268, 0]
click at [191, 260] on input "text" at bounding box center [258, 257] width 149 height 15
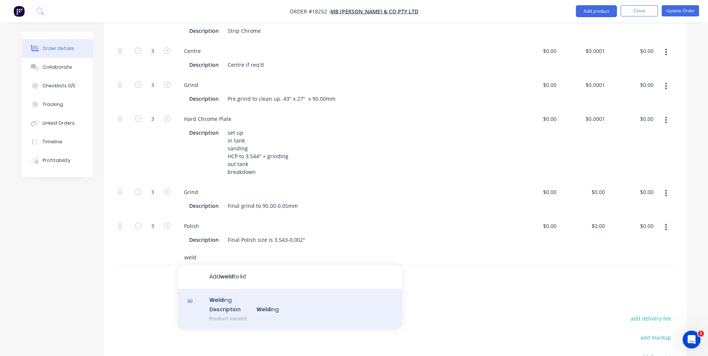
type input "weld"
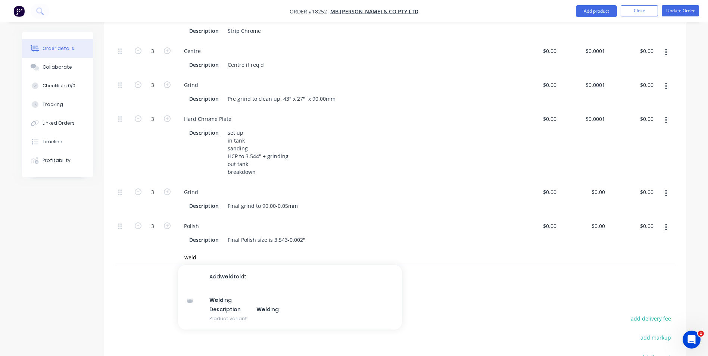
click at [287, 304] on div "Weld ing Description Weld ing Product variant" at bounding box center [290, 309] width 224 height 41
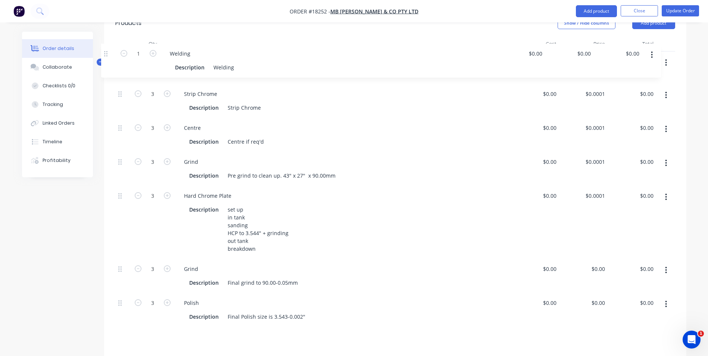
scroll to position [186, 0]
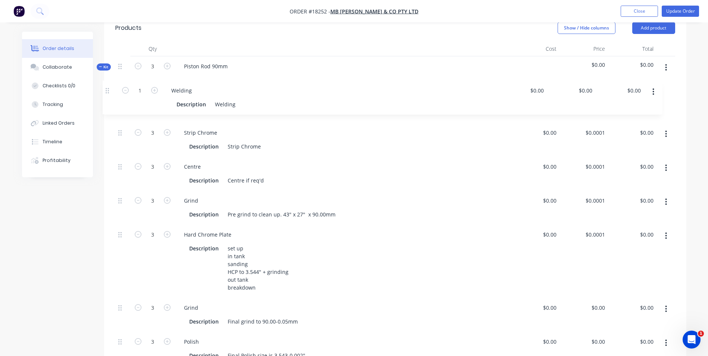
drag, startPoint x: 119, startPoint y: 261, endPoint x: 107, endPoint y: 90, distance: 172.0
click at [107, 90] on div "Qty Cost Price Total Kit 3 Piston Rod 90mm $0.00 $0.00 3 Strip Chrome Descripti…" at bounding box center [395, 223] width 582 height 364
click at [668, 68] on button "button" at bounding box center [666, 67] width 18 height 13
click at [165, 100] on icon "button" at bounding box center [167, 98] width 7 height 7
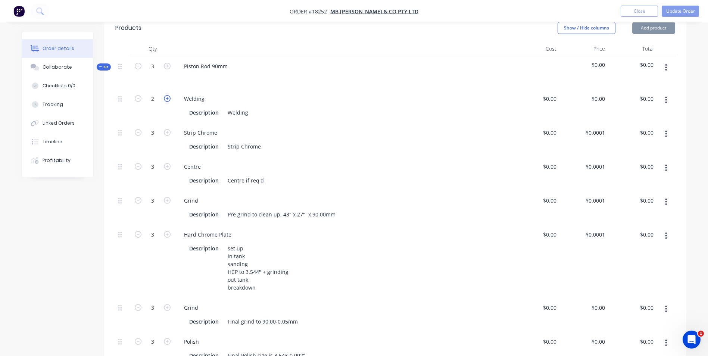
click at [165, 100] on icon "button" at bounding box center [167, 98] width 7 height 7
type input "3"
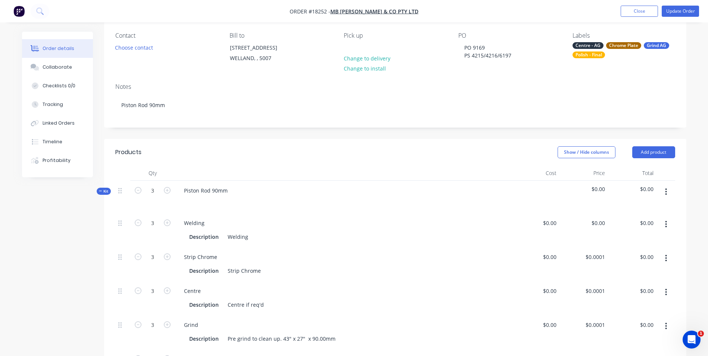
scroll to position [0, 0]
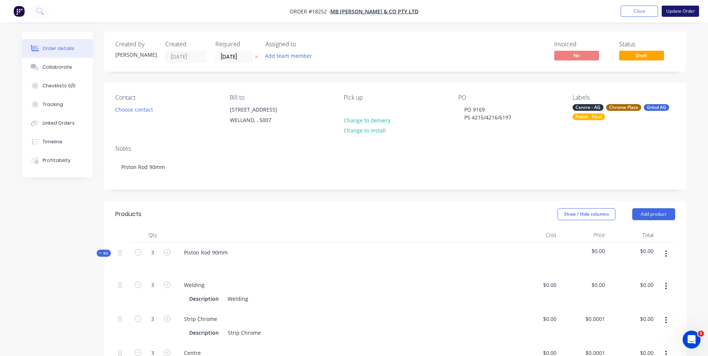
click at [681, 13] on button "Update Order" at bounding box center [679, 11] width 37 height 11
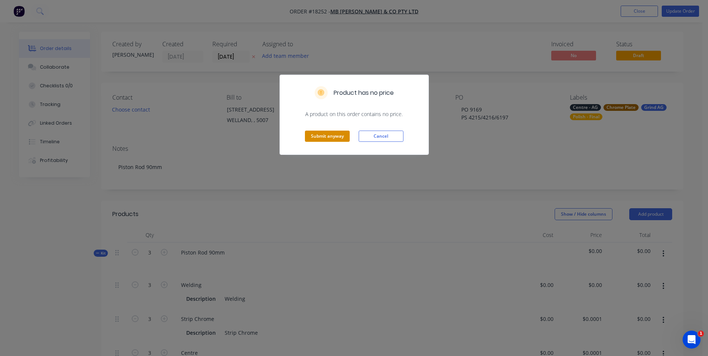
click at [319, 135] on button "Submit anyway" at bounding box center [327, 136] width 45 height 11
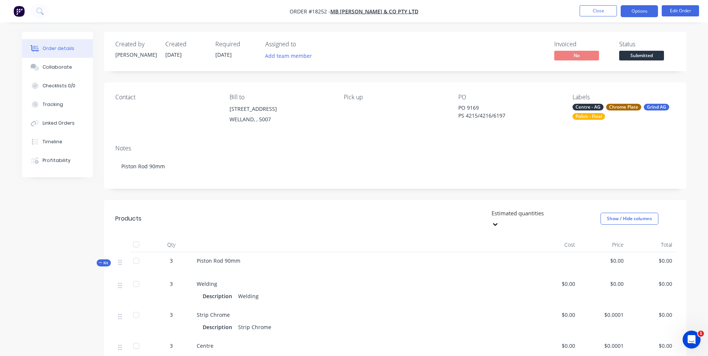
click at [636, 13] on button "Options" at bounding box center [638, 11] width 37 height 12
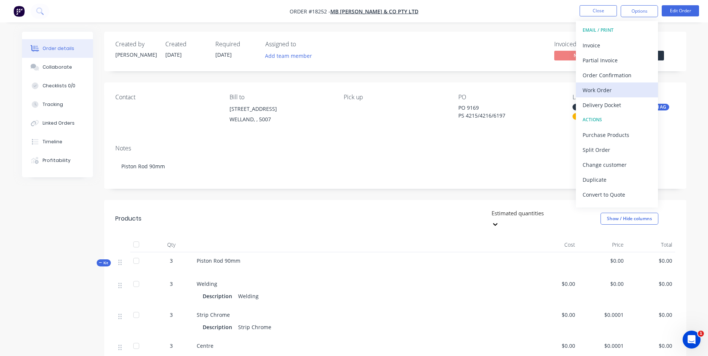
click at [606, 92] on div "Work Order" at bounding box center [616, 90] width 69 height 11
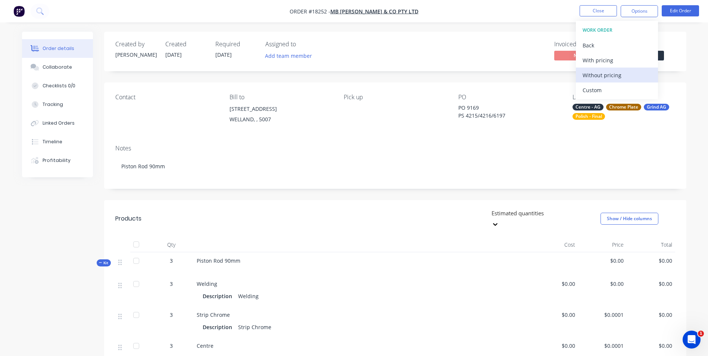
click at [622, 75] on div "Without pricing" at bounding box center [616, 75] width 69 height 11
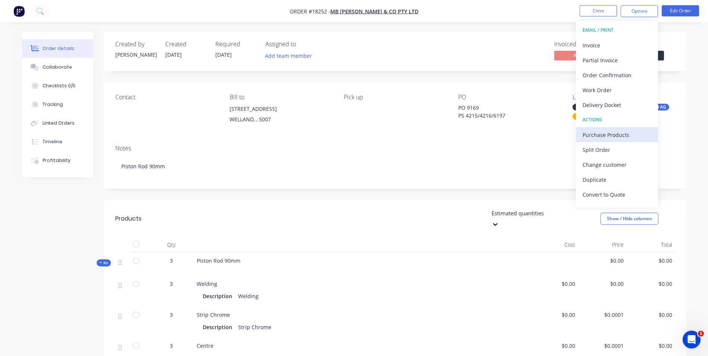
click at [602, 132] on div "Purchase Products" at bounding box center [616, 134] width 69 height 11
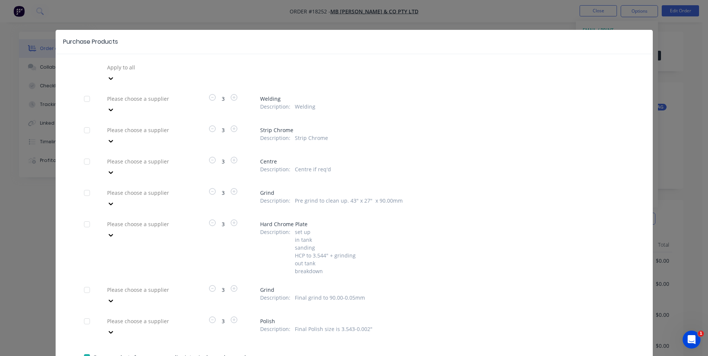
click at [113, 140] on icon at bounding box center [111, 141] width 4 height 3
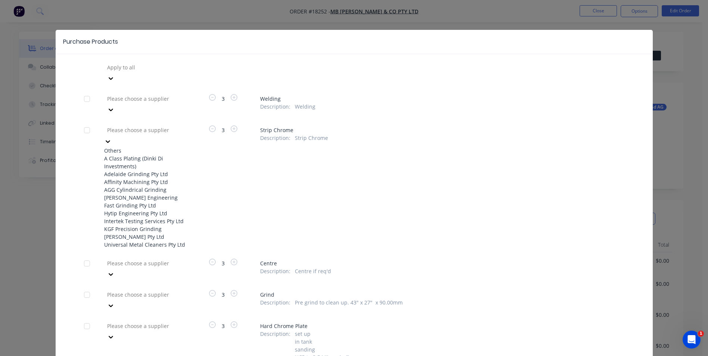
click at [197, 132] on div "Apply to all Please choose a supplier 3 Welding Description : Welding 11 result…" at bounding box center [354, 274] width 597 height 425
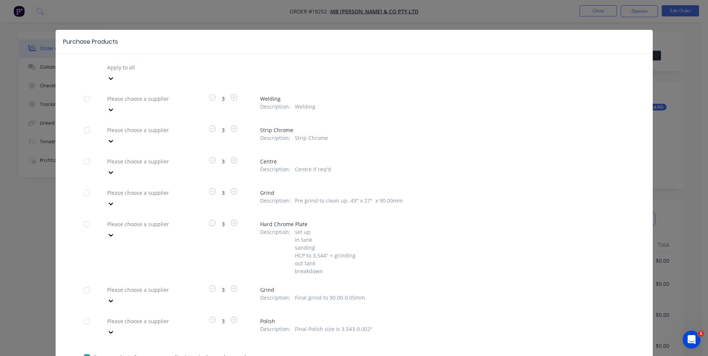
click at [115, 169] on icon at bounding box center [110, 172] width 7 height 7
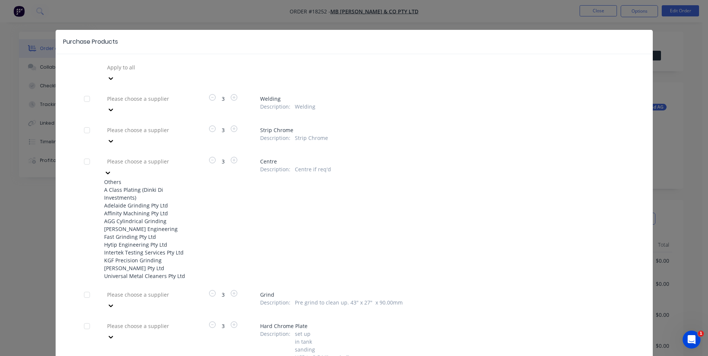
click at [139, 201] on div "Adelaide Grinding Pty Ltd" at bounding box center [145, 205] width 82 height 8
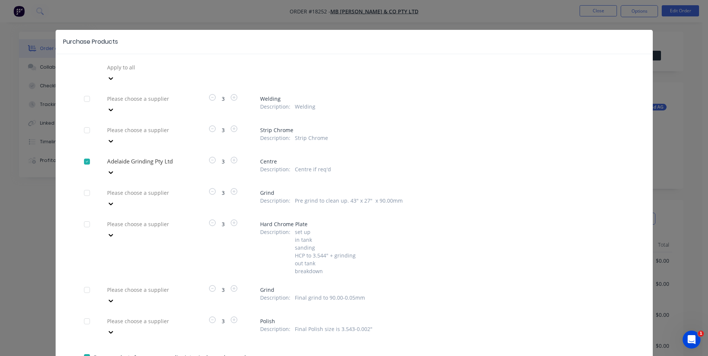
click at [115, 200] on icon at bounding box center [110, 203] width 7 height 7
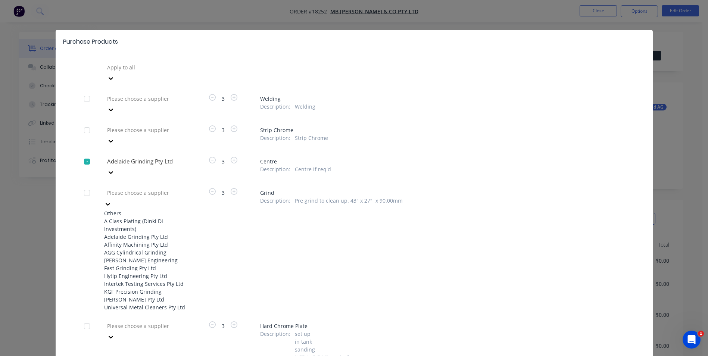
click at [157, 233] on div "Adelaide Grinding Pty Ltd" at bounding box center [145, 237] width 82 height 8
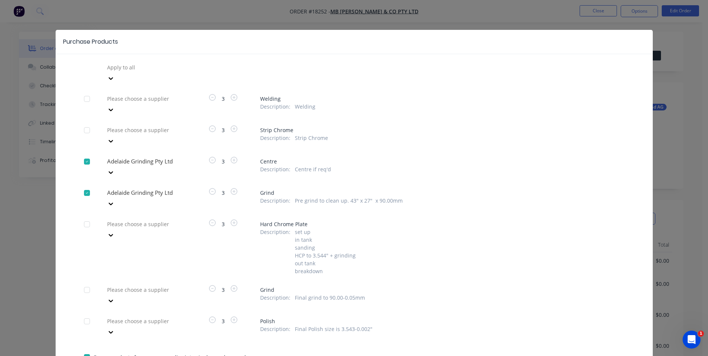
click at [185, 284] on div "Please choose a supplier" at bounding box center [145, 295] width 82 height 22
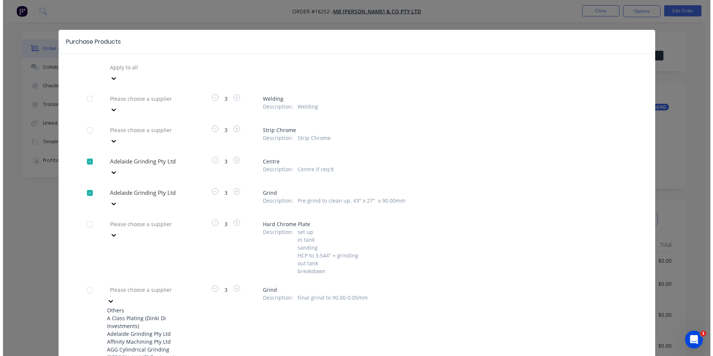
scroll to position [21, 0]
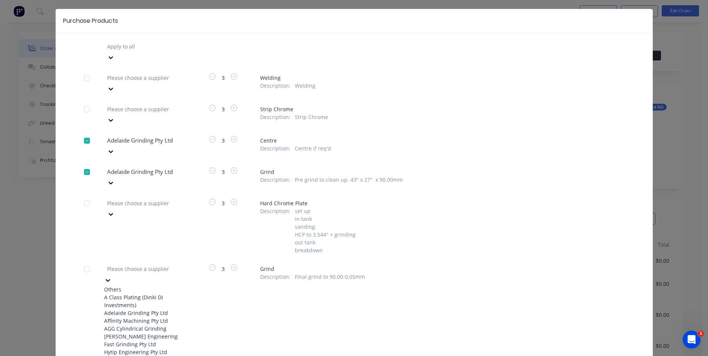
click at [153, 309] on div "Adelaide Grinding Pty Ltd" at bounding box center [145, 313] width 82 height 8
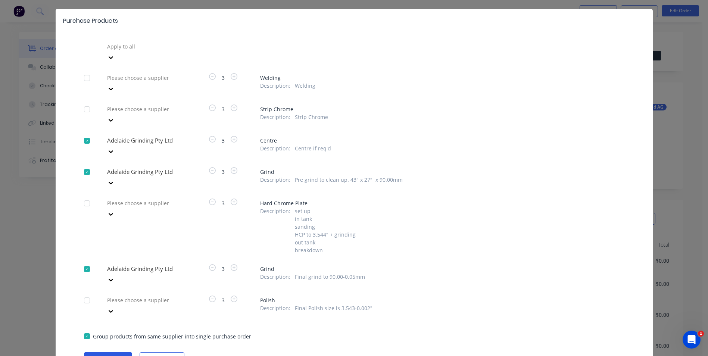
click at [94, 352] on button "Create purchase(s)" at bounding box center [108, 357] width 48 height 11
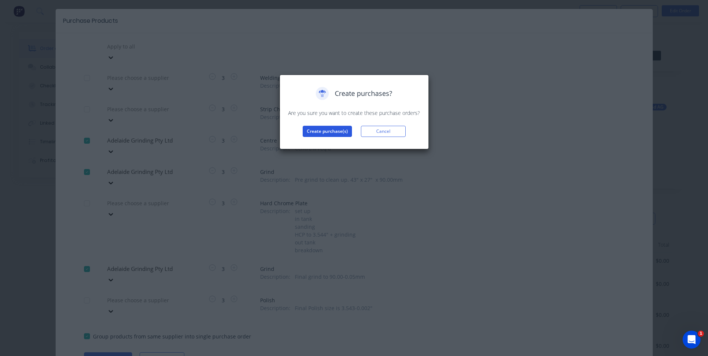
click at [334, 132] on button "Create purchase(s)" at bounding box center [327, 131] width 49 height 11
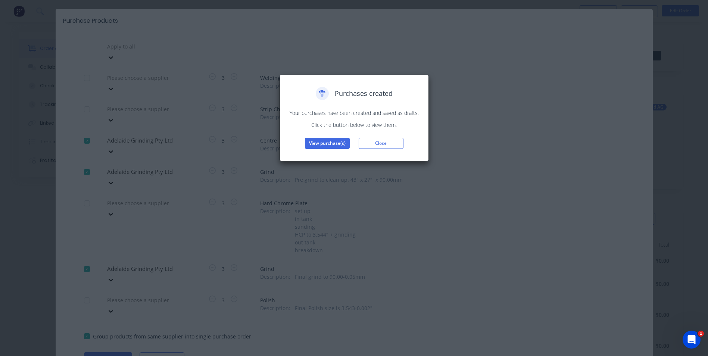
drag, startPoint x: 317, startPoint y: 146, endPoint x: 317, endPoint y: 150, distance: 3.7
click at [317, 149] on div "Purchases created Your purchases have been created and saved as drafts. Click t…" at bounding box center [353, 118] width 149 height 87
click at [326, 144] on button "View purchase(s)" at bounding box center [327, 143] width 45 height 11
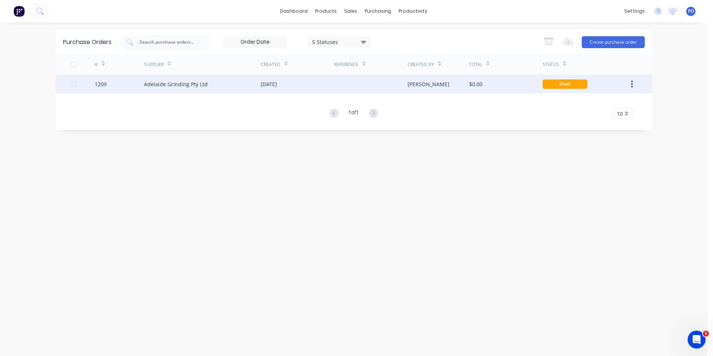
click at [366, 83] on div at bounding box center [370, 84] width 73 height 19
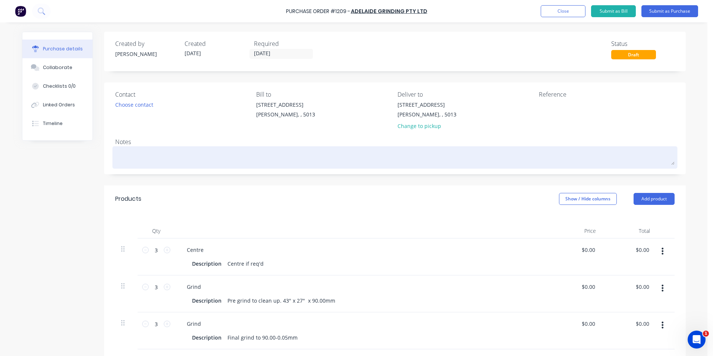
click at [117, 156] on textarea at bounding box center [395, 156] width 560 height 17
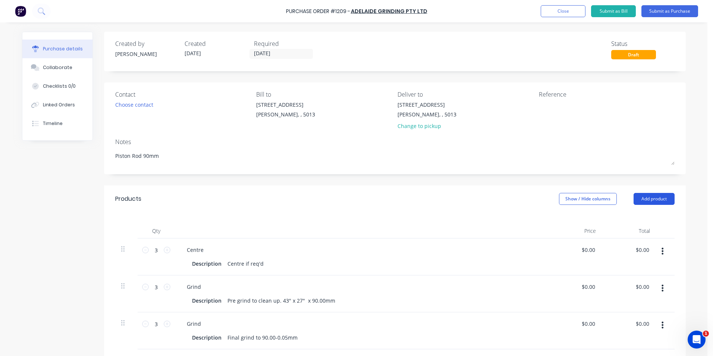
type textarea "Piston Rod 90mm"
drag, startPoint x: 663, startPoint y: 200, endPoint x: 658, endPoint y: 200, distance: 4.9
click at [663, 200] on button "Add product" at bounding box center [654, 199] width 41 height 12
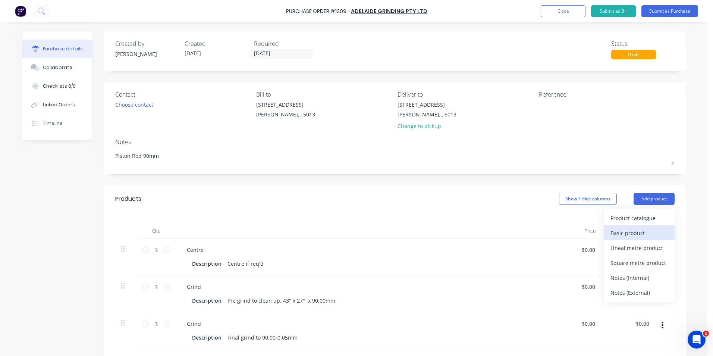
click at [622, 232] on div "Basic product" at bounding box center [639, 233] width 57 height 11
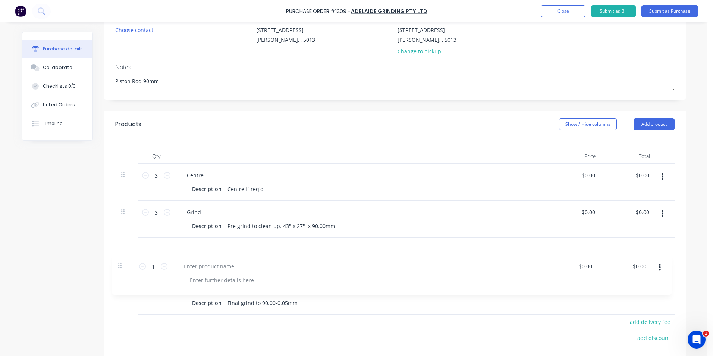
scroll to position [76, 0]
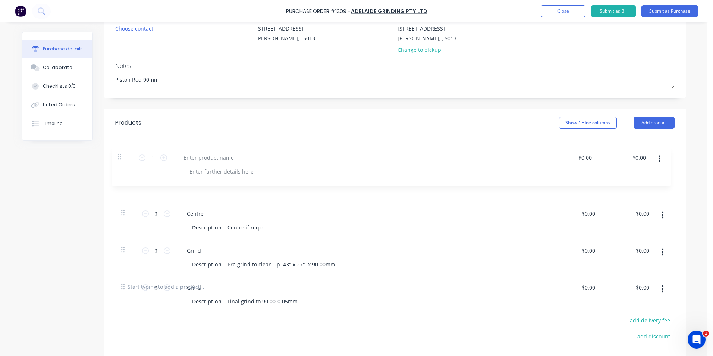
drag, startPoint x: 120, startPoint y: 286, endPoint x: 119, endPoint y: 137, distance: 148.5
click at [119, 138] on div "Qty Price Total 3 3 Centre Description Centre if req'd $0.00 $0.00 $0.00 $0.00 …" at bounding box center [395, 204] width 582 height 137
type input "1"
type input "3"
drag, startPoint x: 153, startPoint y: 77, endPoint x: 104, endPoint y: 75, distance: 49.7
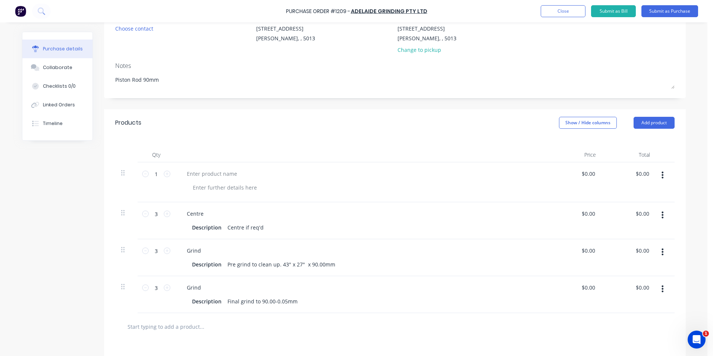
click at [104, 75] on div "Contact Choose contact [PERSON_NAME] to [STREET_ADDRESS][PERSON_NAME] Deliver t…" at bounding box center [395, 52] width 582 height 92
click at [231, 171] on div at bounding box center [212, 173] width 62 height 11
paste div
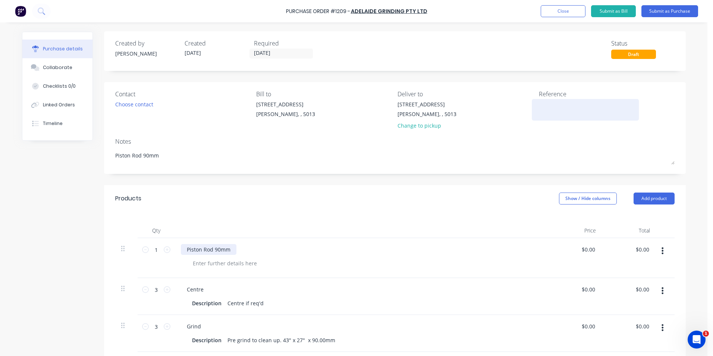
scroll to position [0, 0]
click at [556, 101] on div at bounding box center [585, 110] width 93 height 19
click at [554, 107] on textarea at bounding box center [585, 109] width 93 height 17
type textarea "TC18252"
click at [672, 14] on button "Submit as Purchase" at bounding box center [670, 11] width 57 height 12
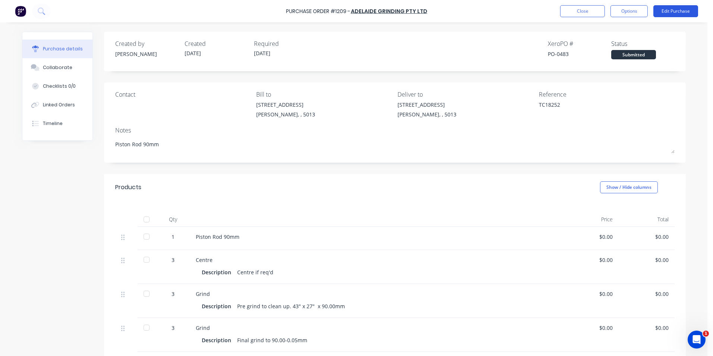
click at [688, 15] on button "Edit Purchase" at bounding box center [676, 11] width 45 height 12
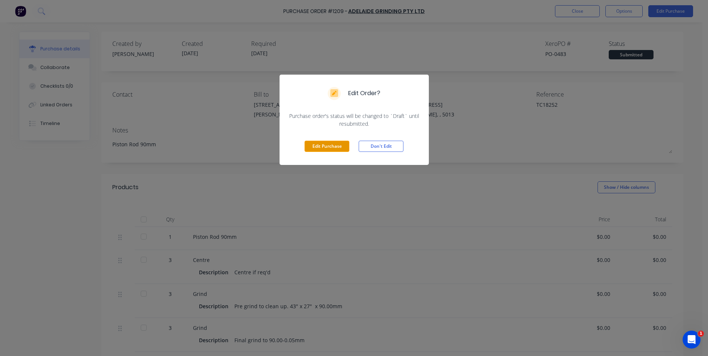
click at [319, 147] on button "Edit Purchase" at bounding box center [326, 146] width 45 height 11
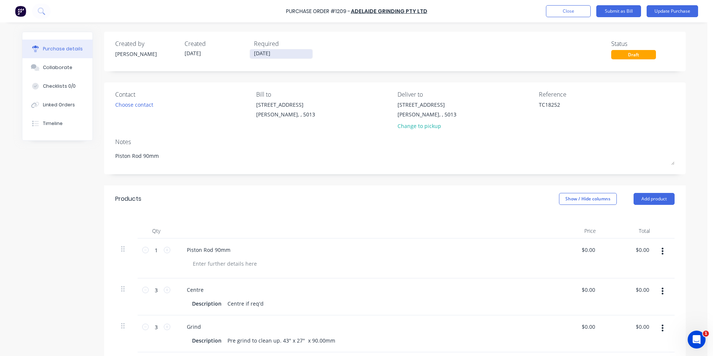
click at [287, 49] on label "[DATE]" at bounding box center [281, 54] width 63 height 10
click at [287, 49] on input "[DATE]" at bounding box center [281, 53] width 63 height 9
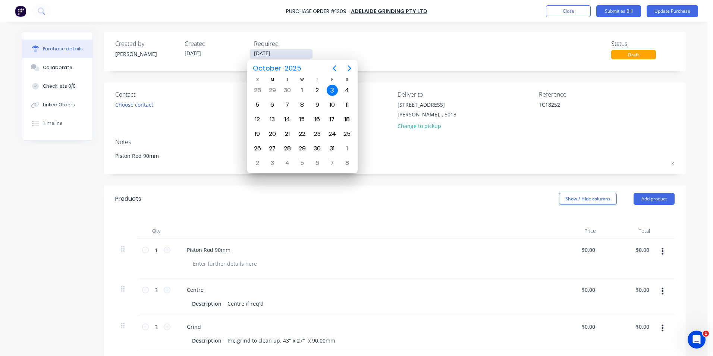
click at [288, 55] on input "[DATE]" at bounding box center [281, 53] width 63 height 9
click at [329, 104] on div "10" at bounding box center [332, 104] width 11 height 11
type input "[DATE]"
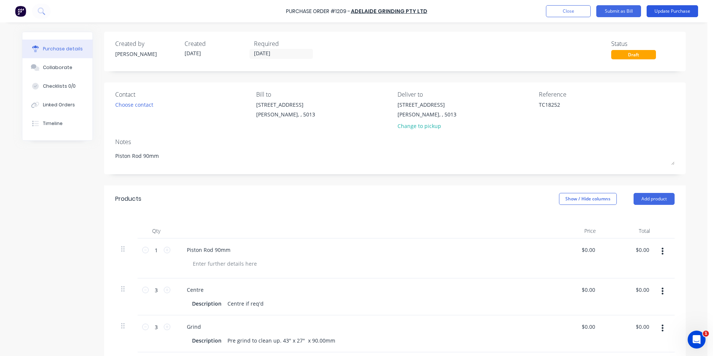
click at [664, 9] on button "Update Purchase" at bounding box center [672, 11] width 51 height 12
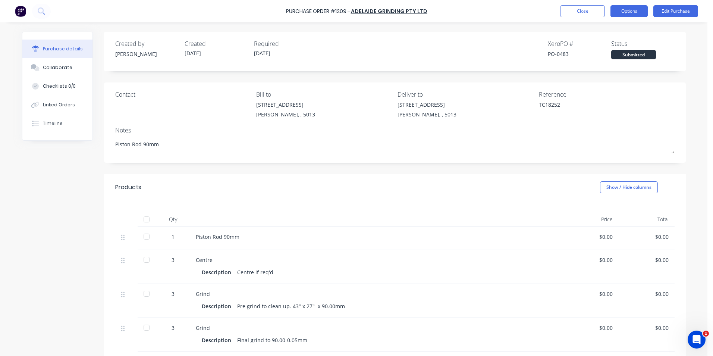
click at [631, 9] on button "Options" at bounding box center [629, 11] width 37 height 12
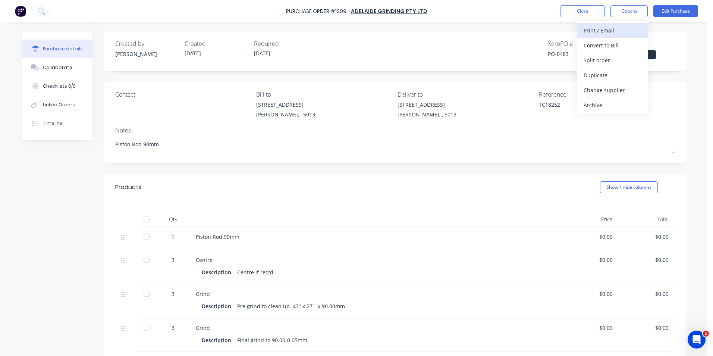
click at [623, 25] on div "Print / Email" at bounding box center [612, 30] width 57 height 11
click at [625, 60] on div "Without pricing" at bounding box center [612, 60] width 57 height 11
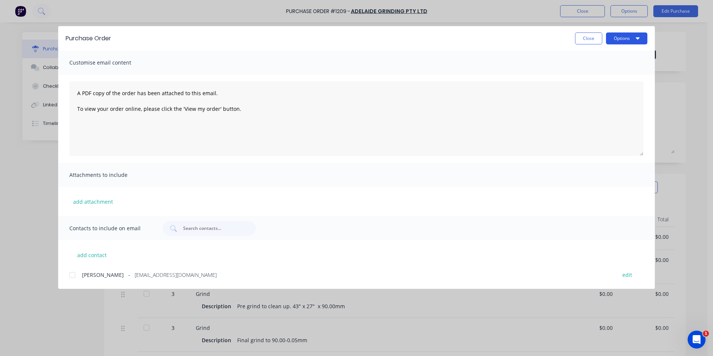
click at [637, 39] on icon "button" at bounding box center [638, 38] width 4 height 6
click at [617, 70] on div "Print" at bounding box center [611, 72] width 57 height 11
